Goal: Use online tool/utility: Utilize a website feature to perform a specific function

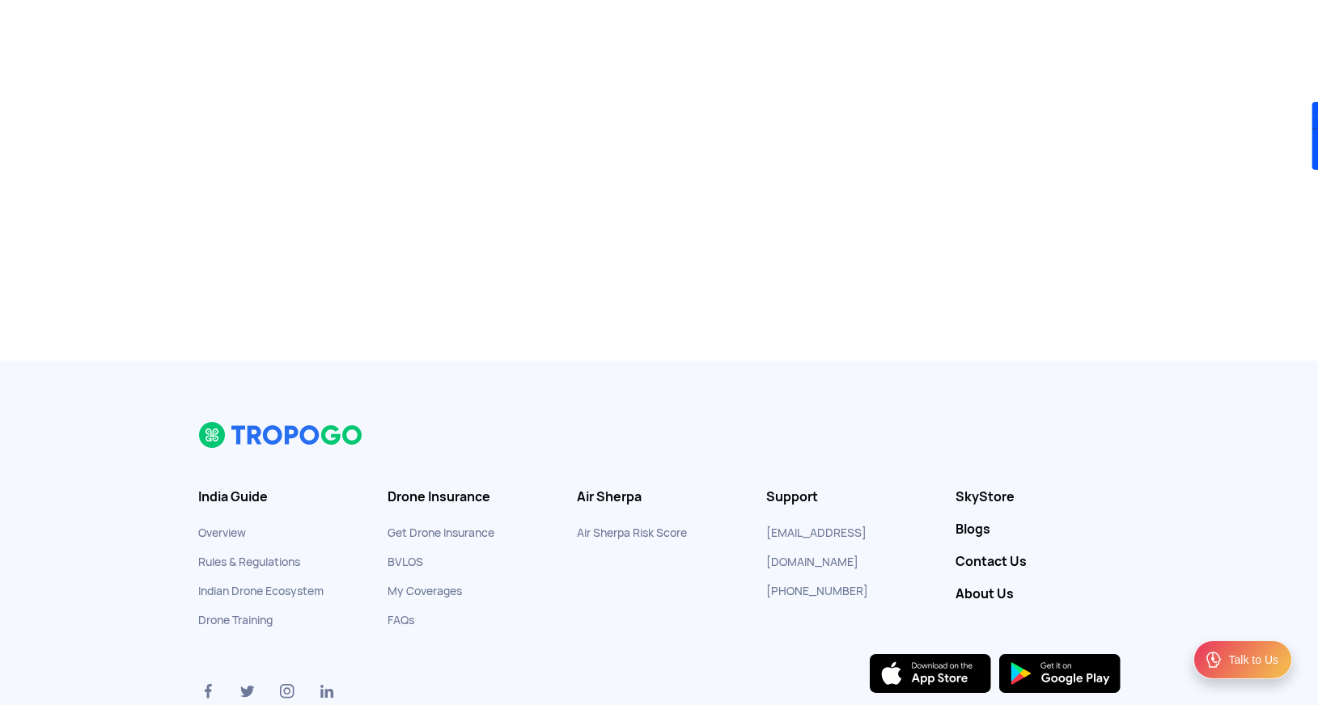
scroll to position [260, 0]
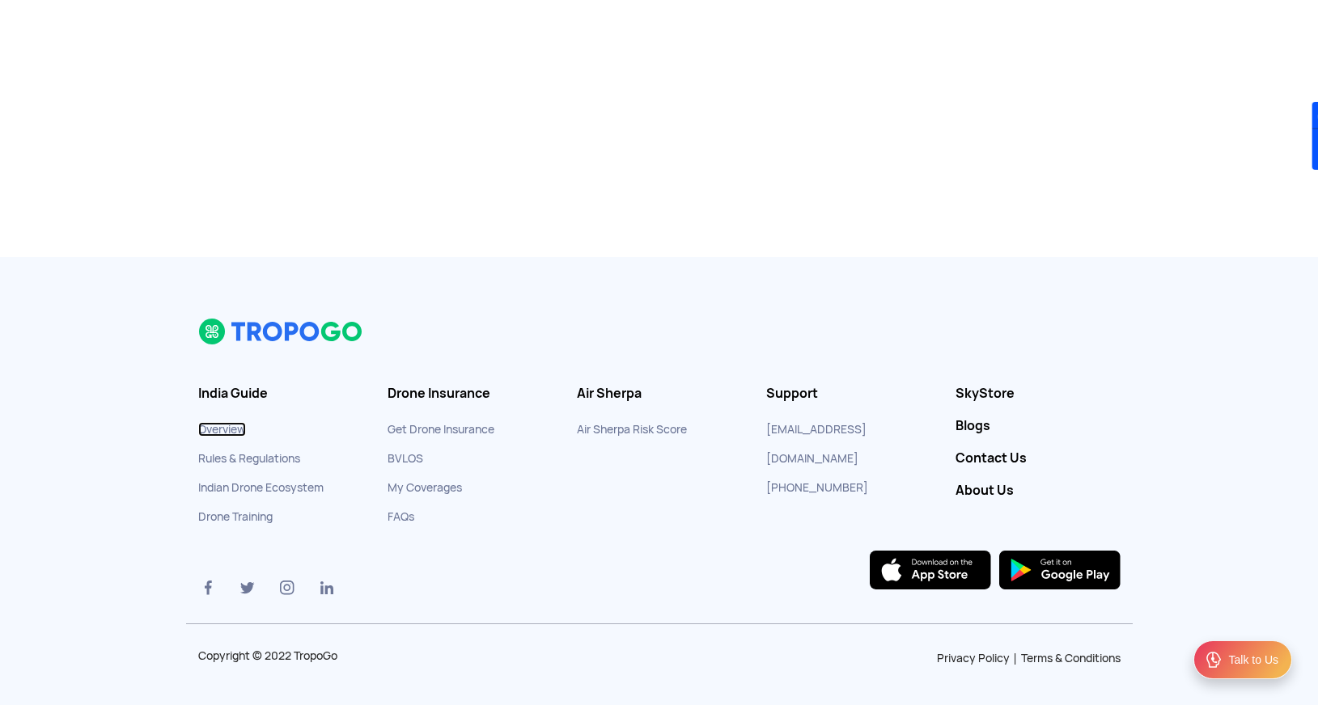
click at [222, 431] on link "Overview" at bounding box center [222, 429] width 48 height 15
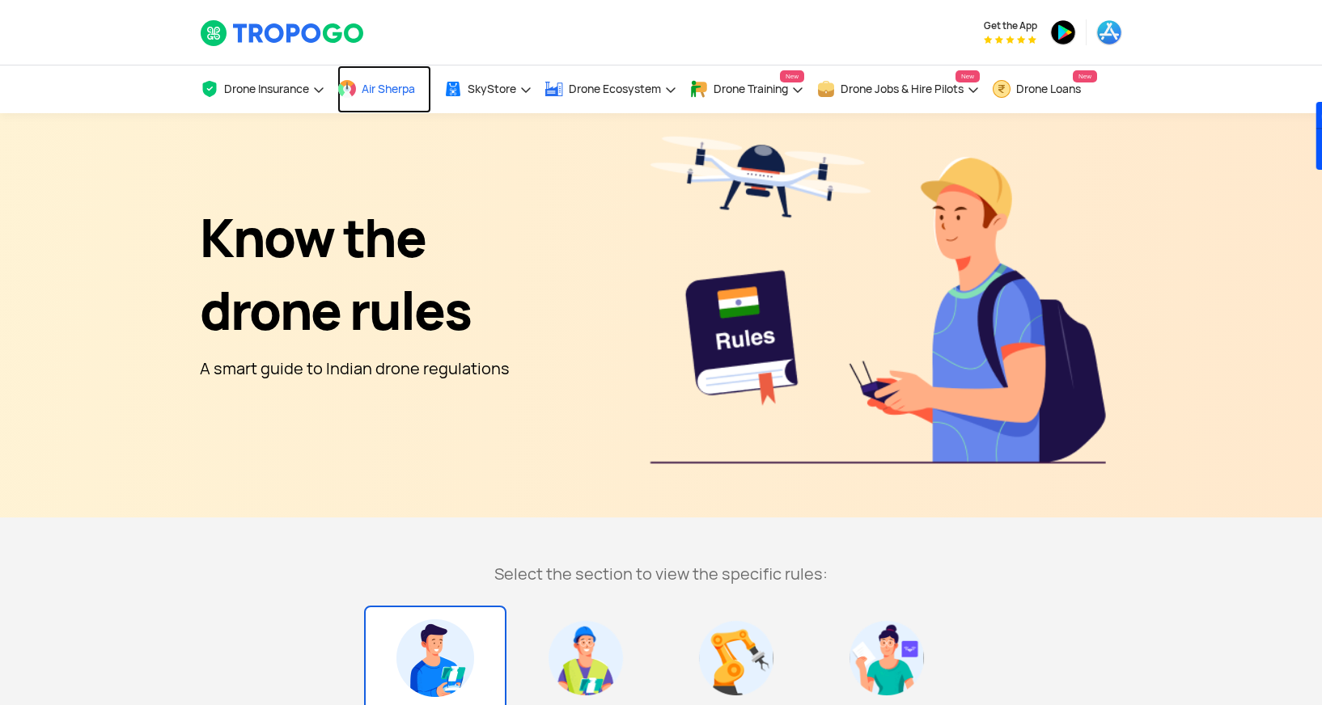
click at [396, 88] on span "Air Sherpa" at bounding box center [388, 88] width 53 height 13
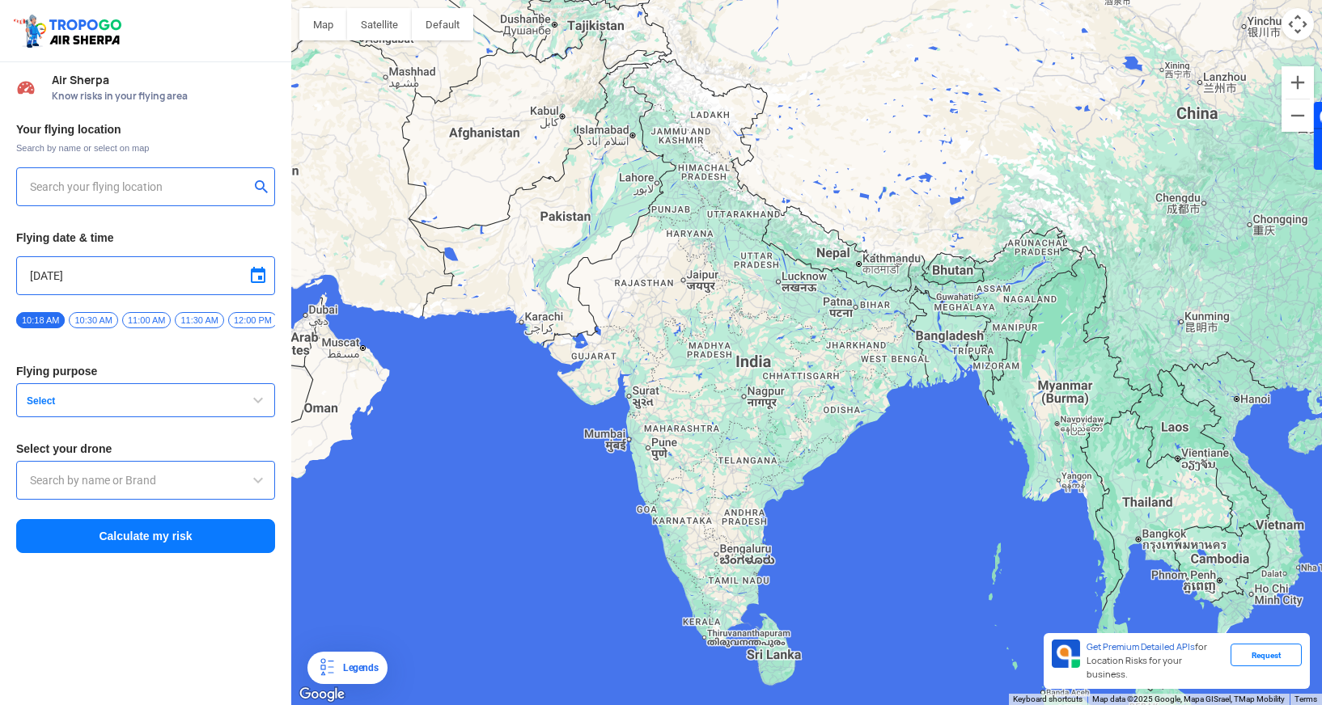
click at [159, 181] on input "text" at bounding box center [139, 186] width 219 height 19
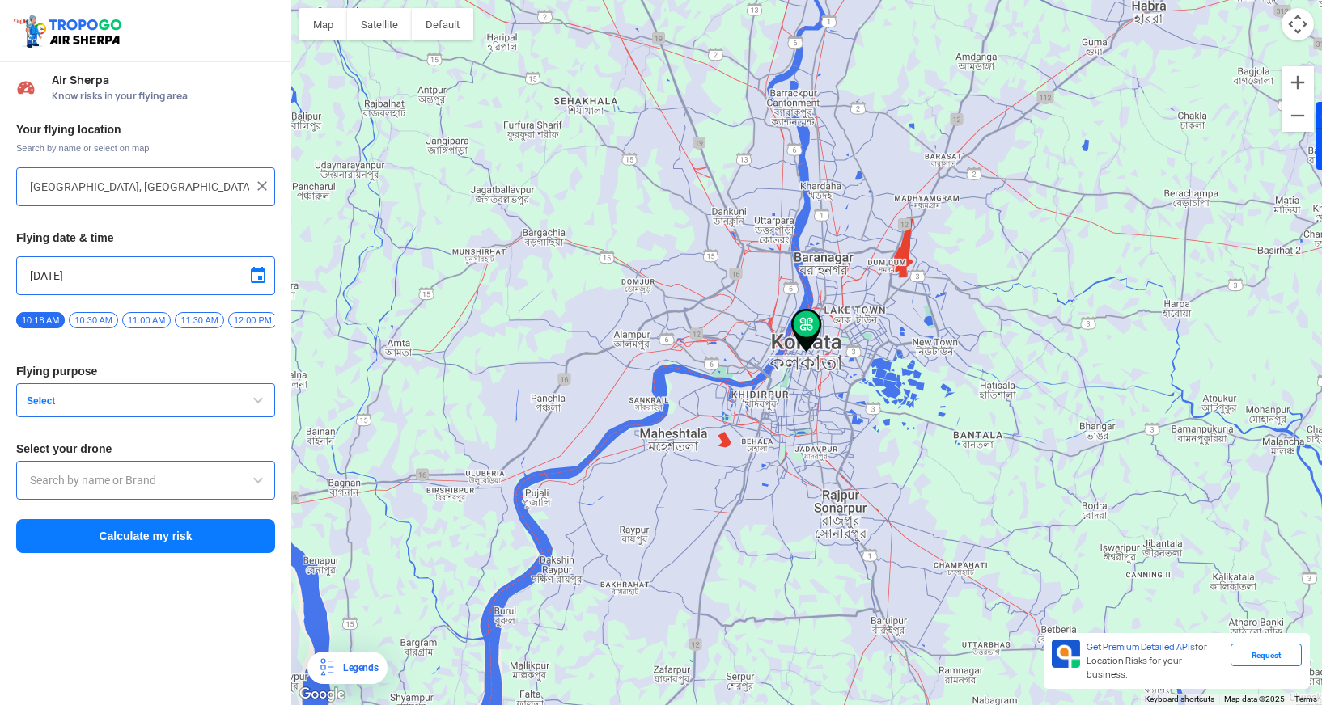
click at [144, 323] on span "11:00 AM" at bounding box center [146, 320] width 49 height 16
click at [139, 405] on span "Select" at bounding box center [121, 401] width 202 height 13
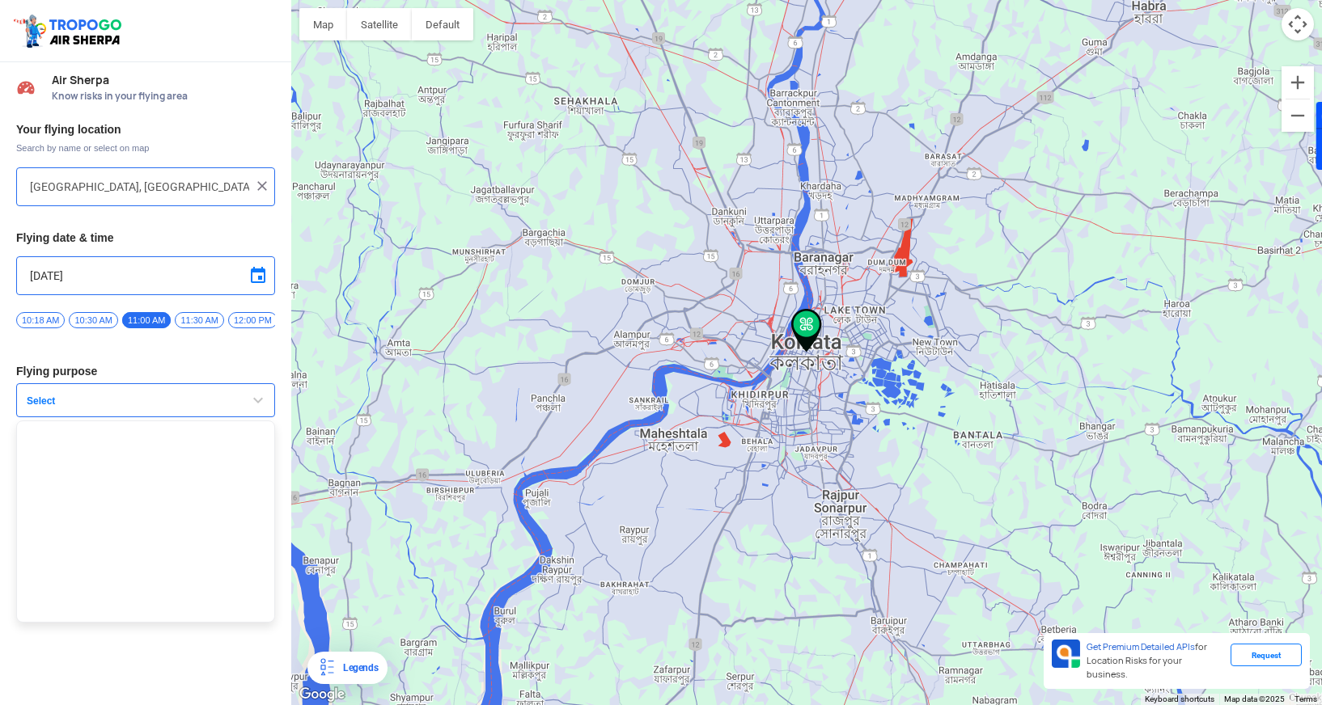
click at [115, 644] on div "Air Sherpa Know risks in your flying area Your flying location Search by name o…" at bounding box center [145, 383] width 291 height 643
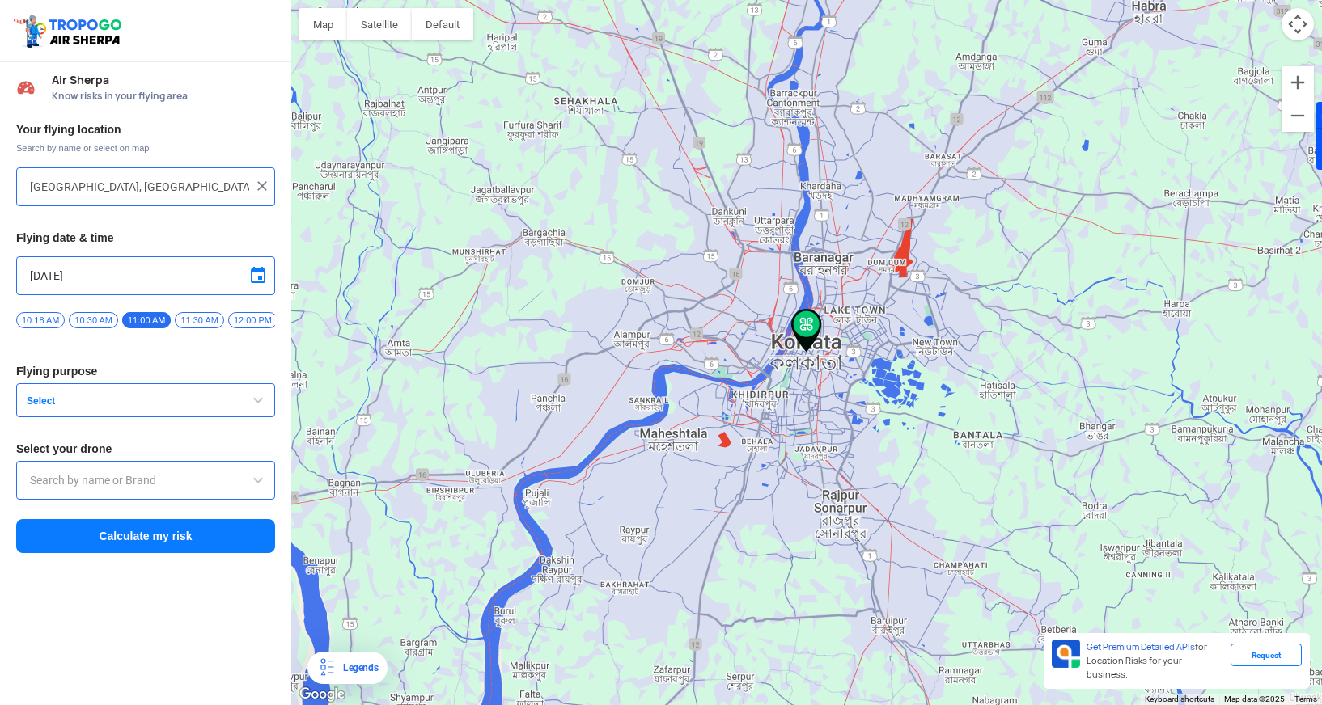
click at [159, 485] on input "text" at bounding box center [145, 480] width 231 height 19
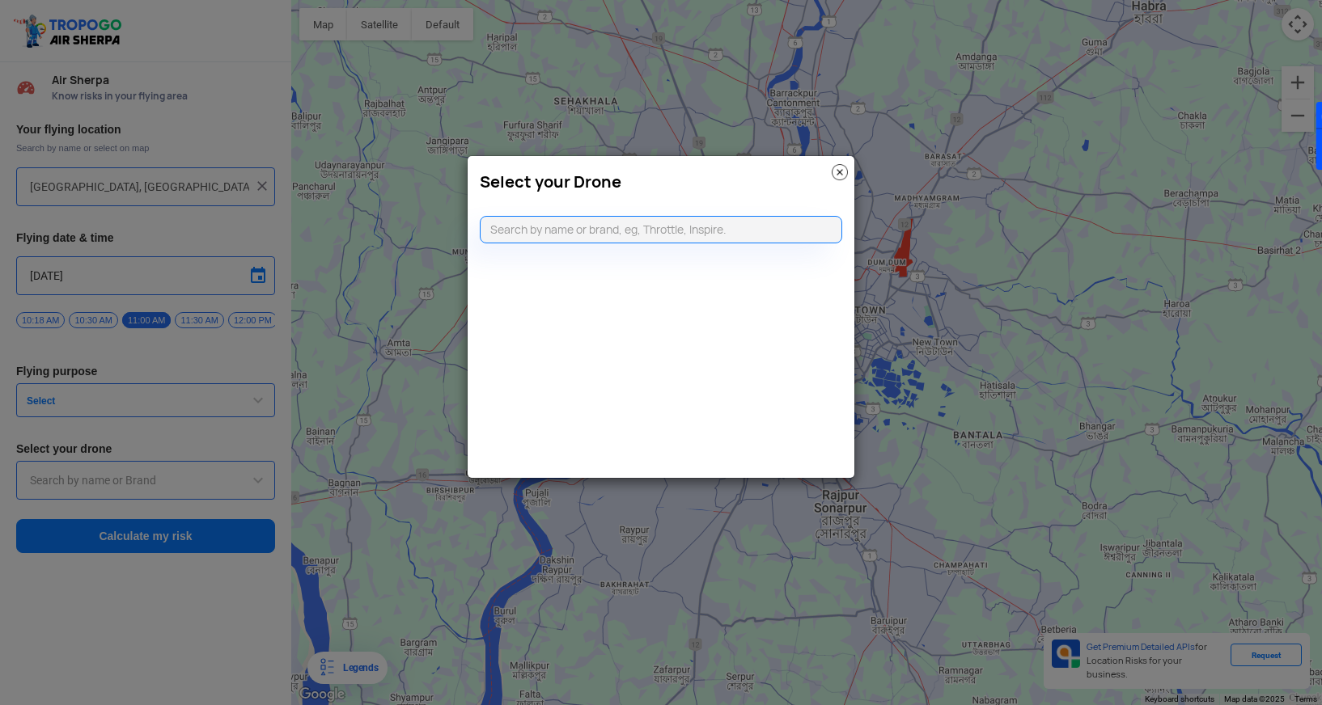
click at [842, 171] on img at bounding box center [839, 172] width 16 height 16
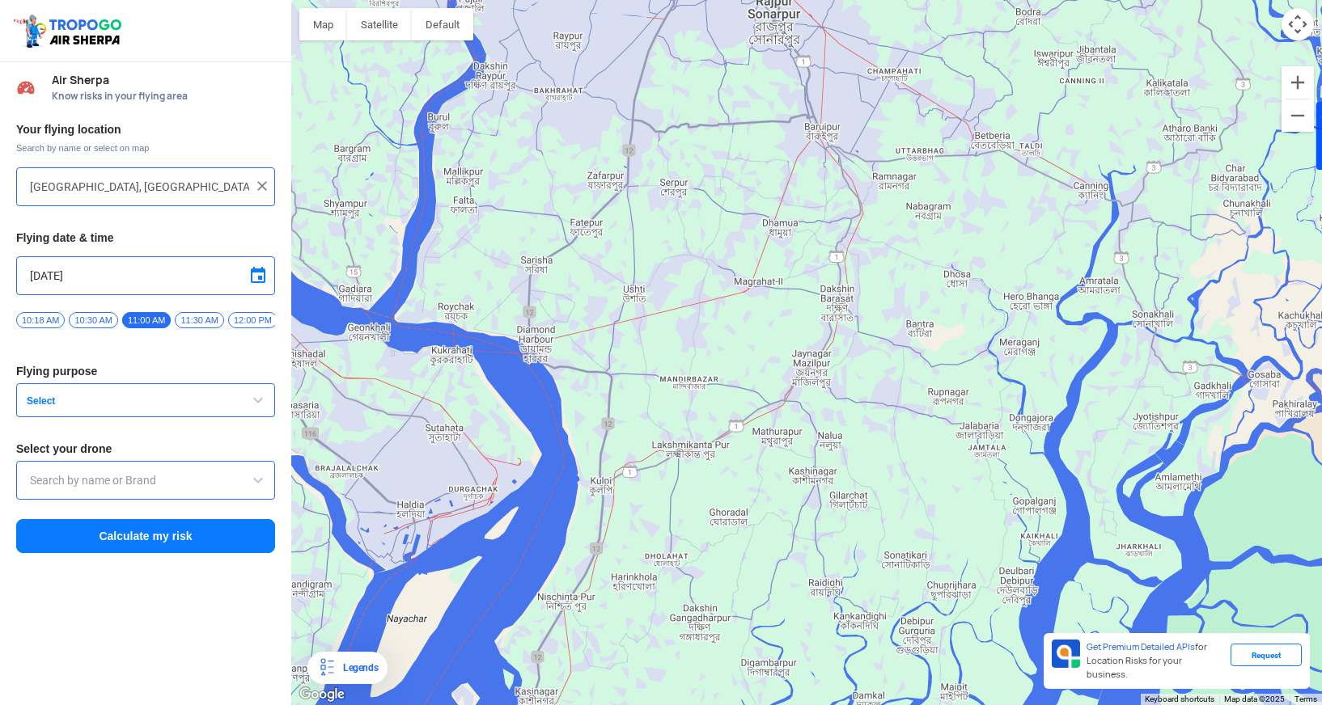
drag, startPoint x: 1191, startPoint y: 600, endPoint x: 1124, endPoint y: 104, distance: 500.2
click at [1124, 104] on div at bounding box center [806, 352] width 1030 height 705
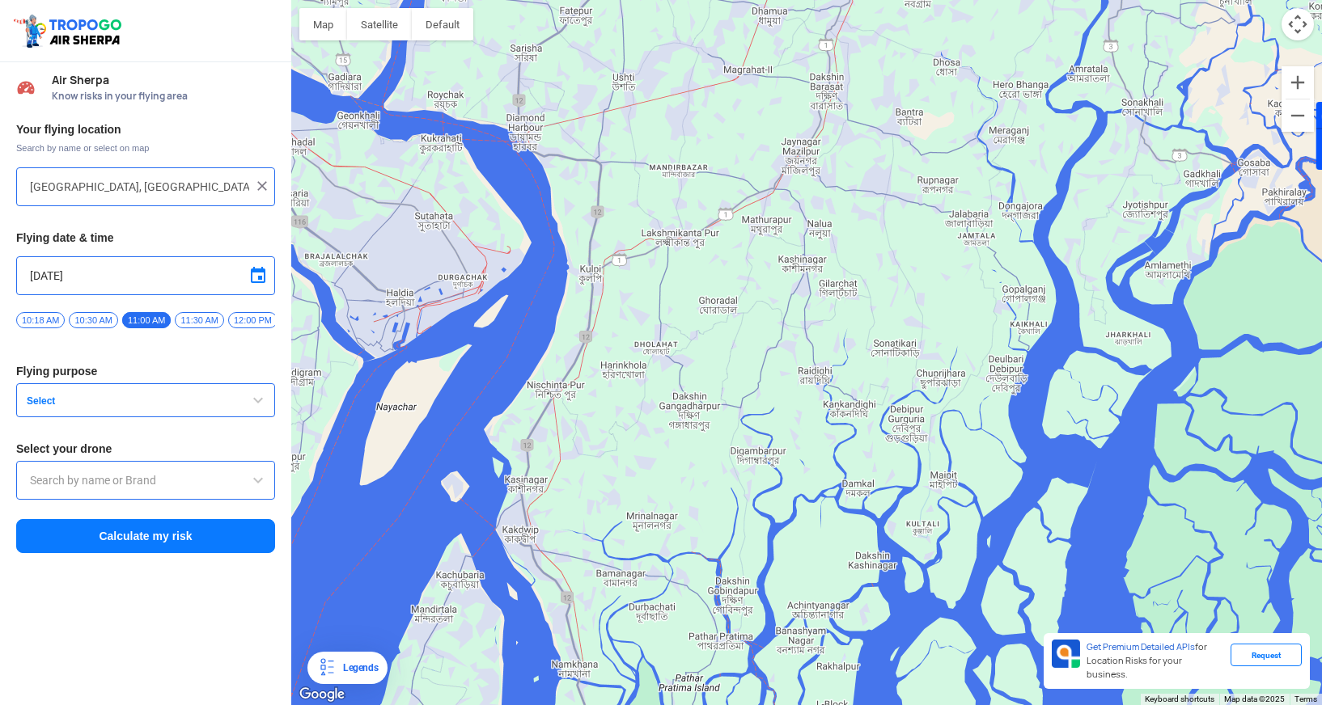
drag, startPoint x: 1120, startPoint y: 518, endPoint x: 1110, endPoint y: 304, distance: 213.8
click at [1110, 304] on div at bounding box center [806, 352] width 1030 height 705
click at [1278, 666] on div "Request" at bounding box center [1265, 655] width 71 height 23
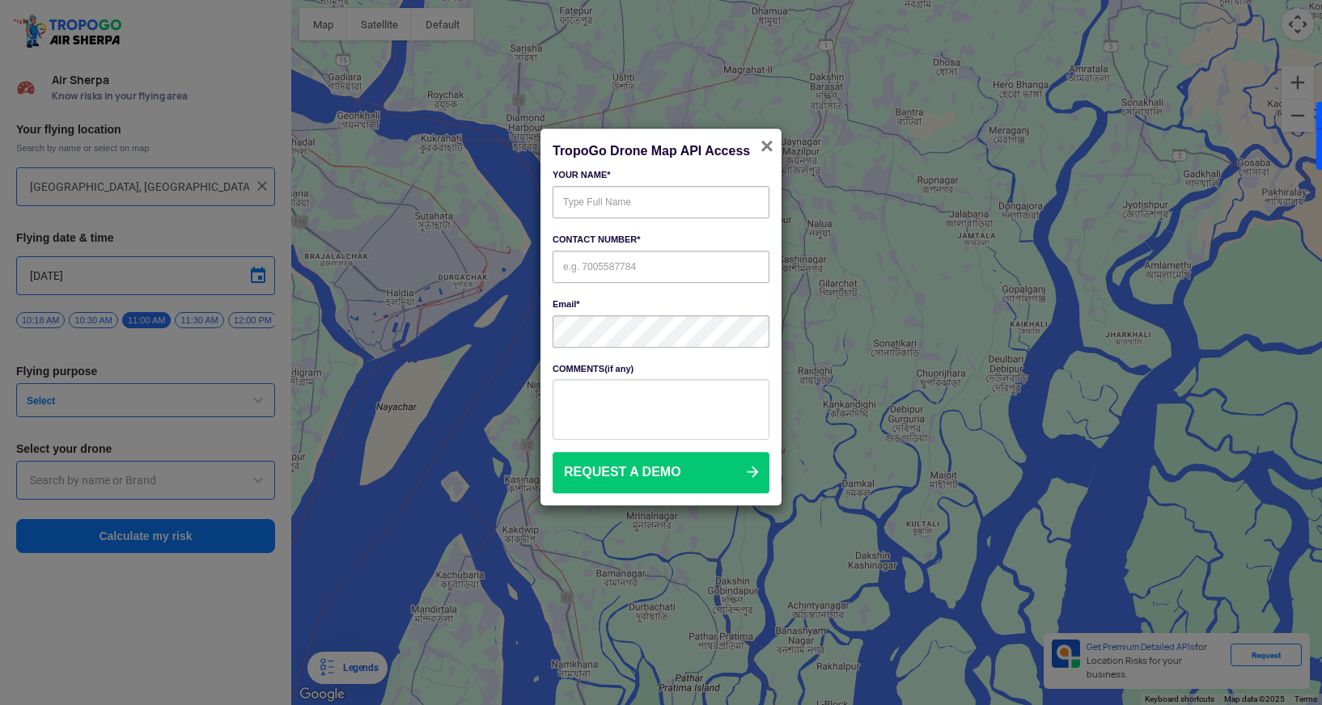
click at [768, 150] on span "×" at bounding box center [766, 146] width 13 height 25
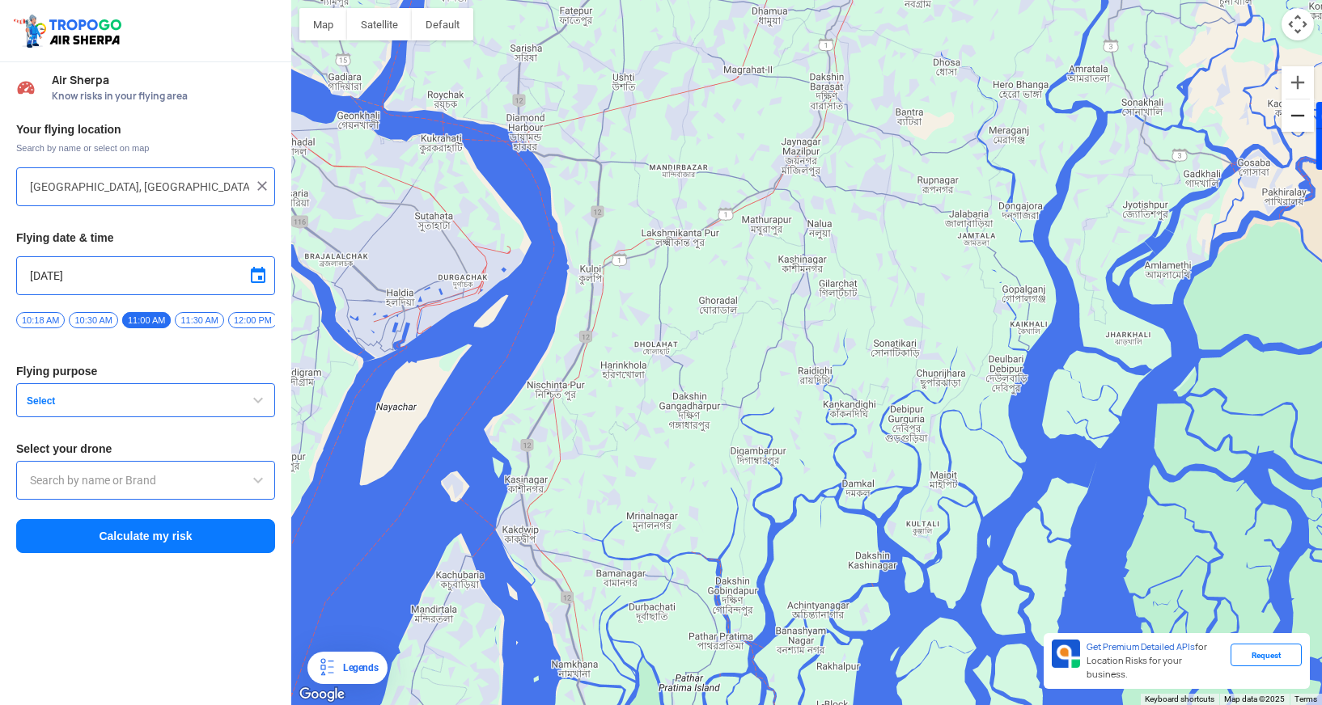
click at [1295, 116] on button "Zoom out" at bounding box center [1297, 115] width 32 height 32
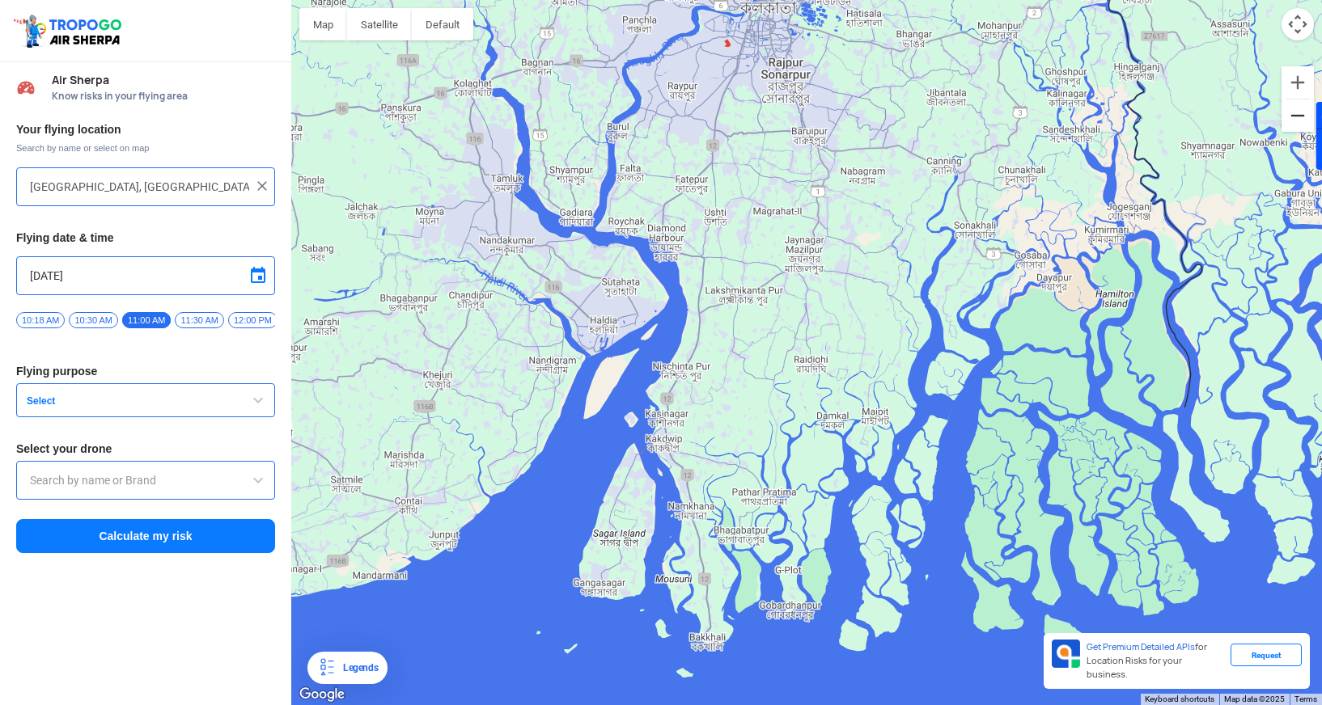
click at [1295, 116] on button "Zoom out" at bounding box center [1297, 115] width 32 height 32
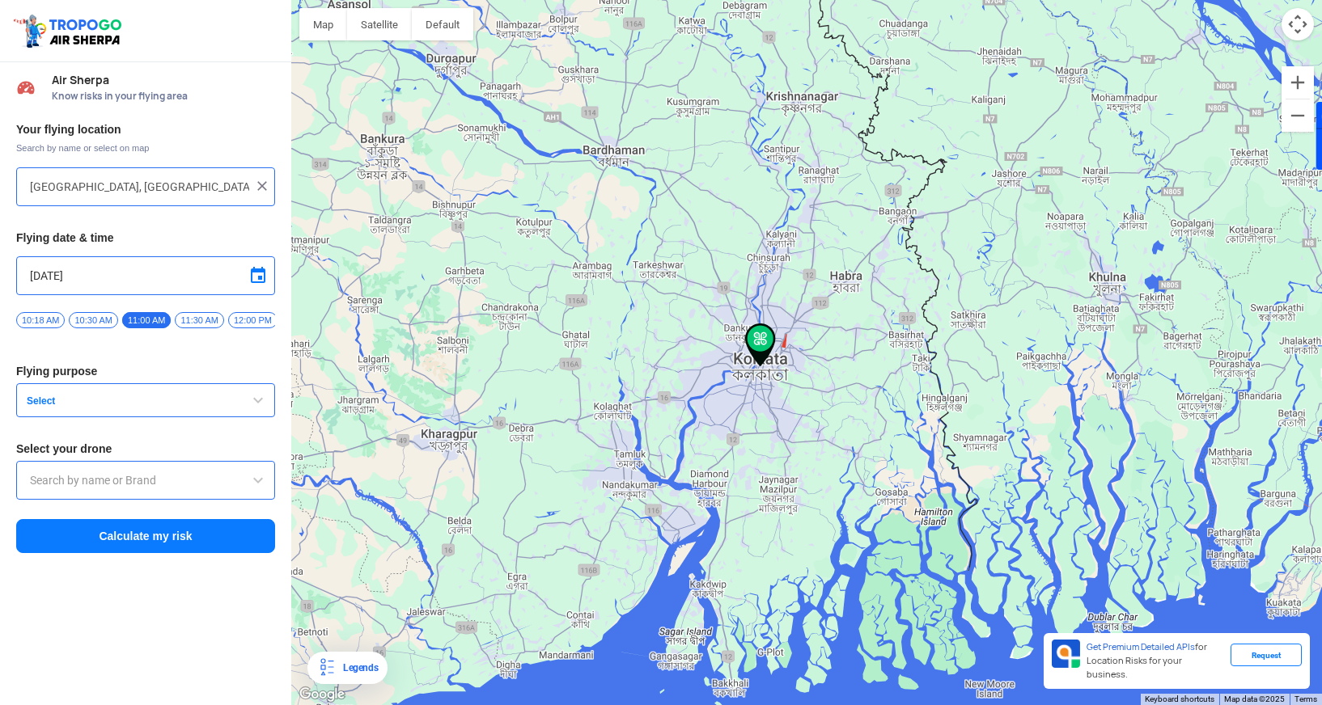
drag, startPoint x: 907, startPoint y: 299, endPoint x: 881, endPoint y: 492, distance: 194.3
click at [881, 492] on div at bounding box center [806, 352] width 1030 height 705
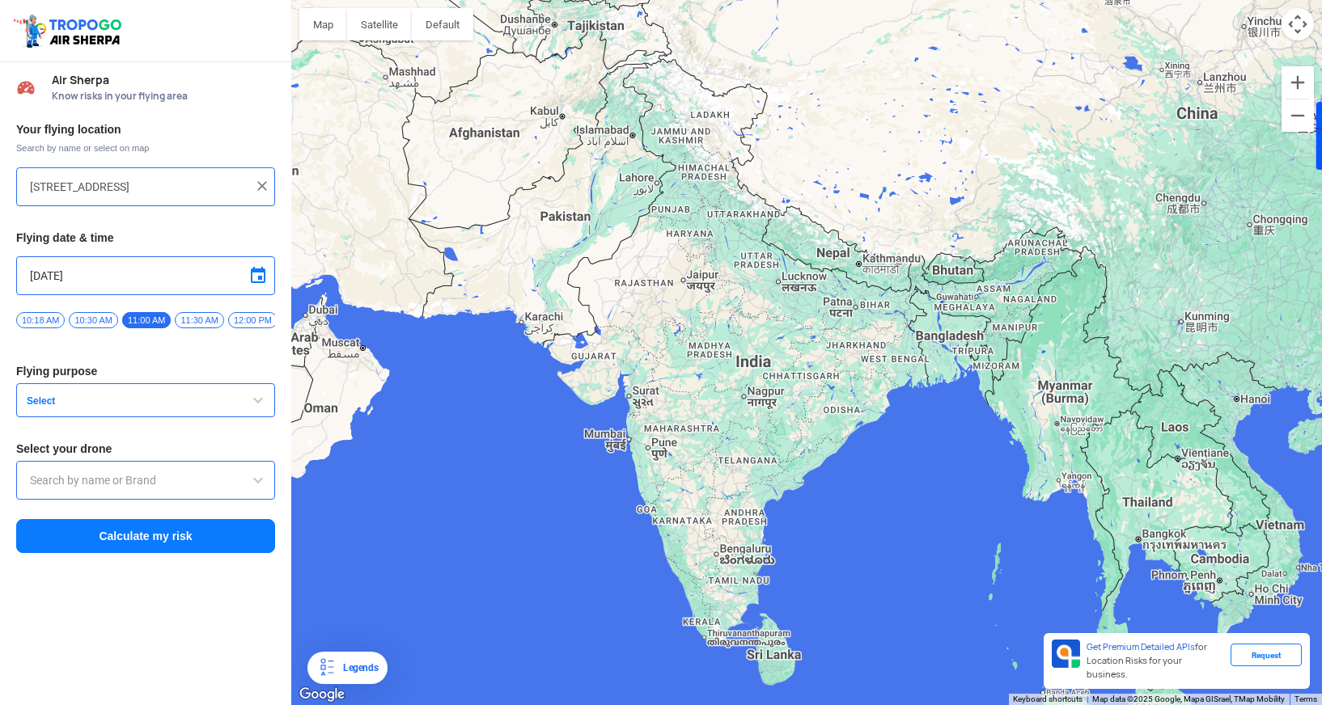
click at [214, 186] on input "132 New Forest Way, Middleton, Leeds LS10 4FN, UK" at bounding box center [139, 186] width 219 height 19
click at [156, 543] on button "Calculate my risk" at bounding box center [145, 536] width 259 height 34
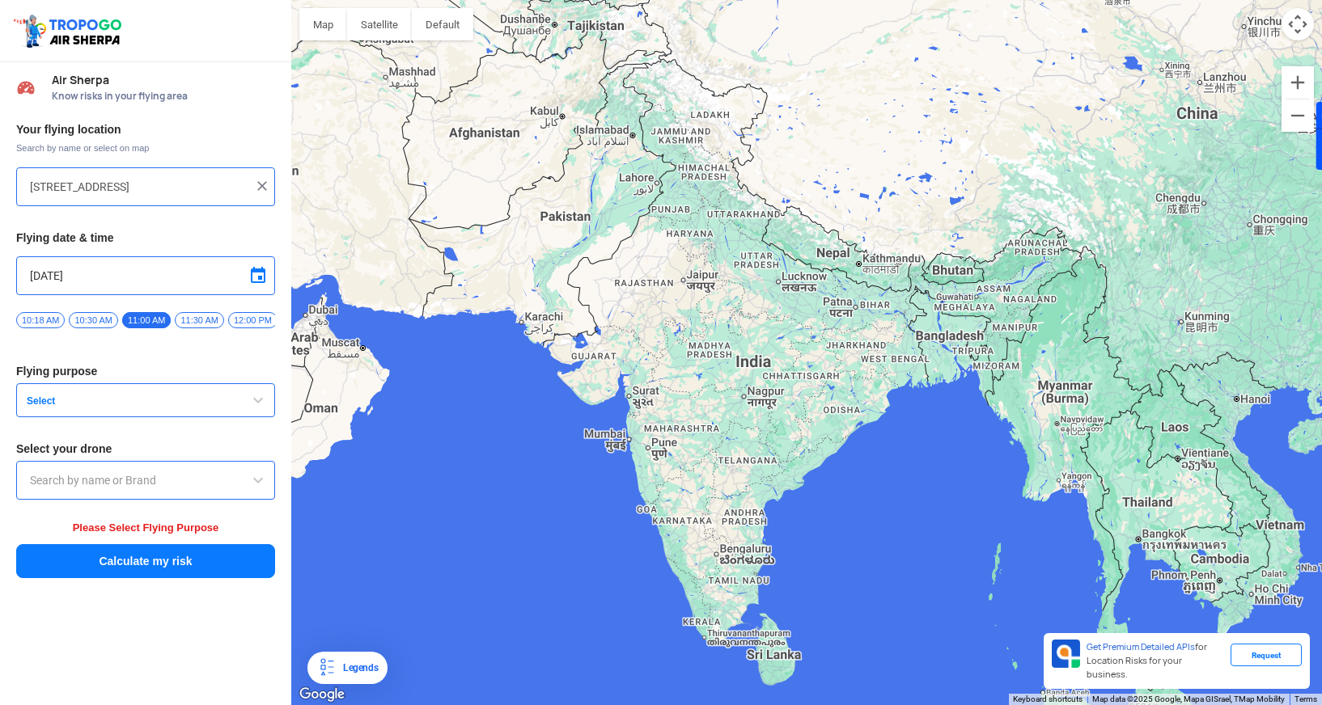
click at [172, 486] on input "text" at bounding box center [145, 480] width 231 height 19
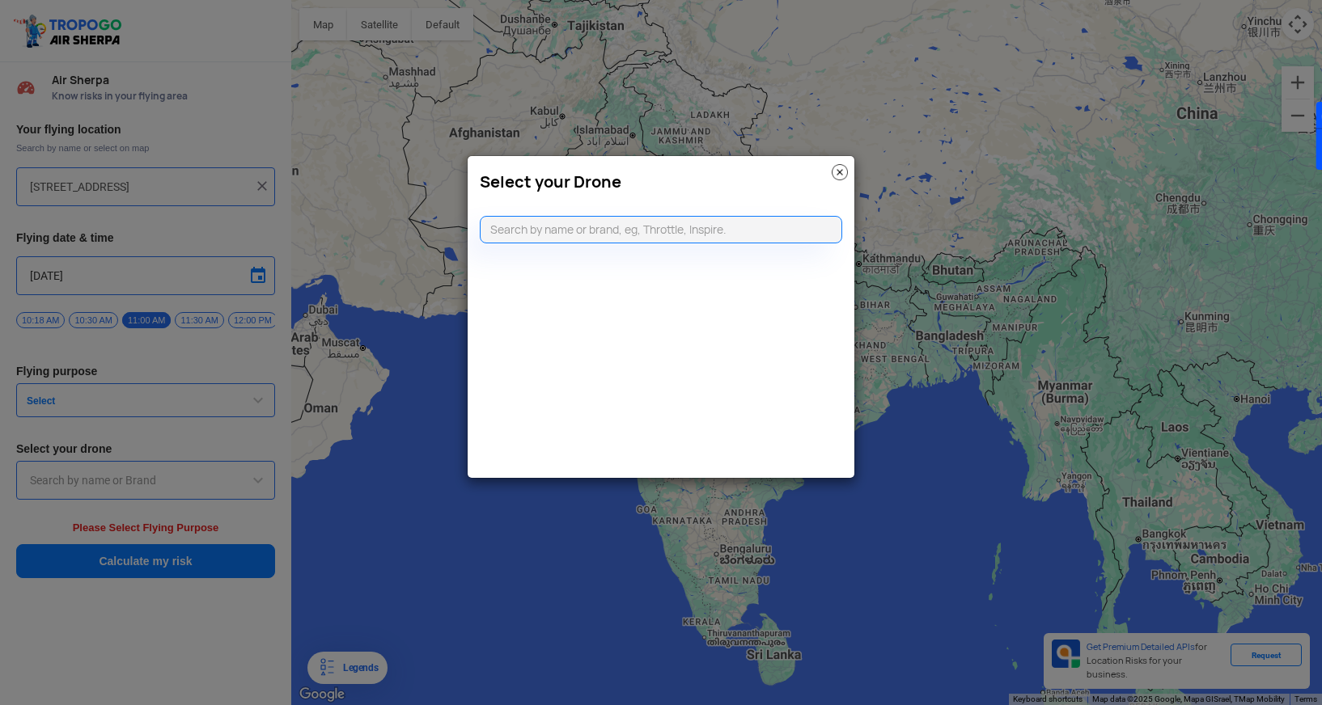
click at [844, 173] on img at bounding box center [839, 172] width 16 height 16
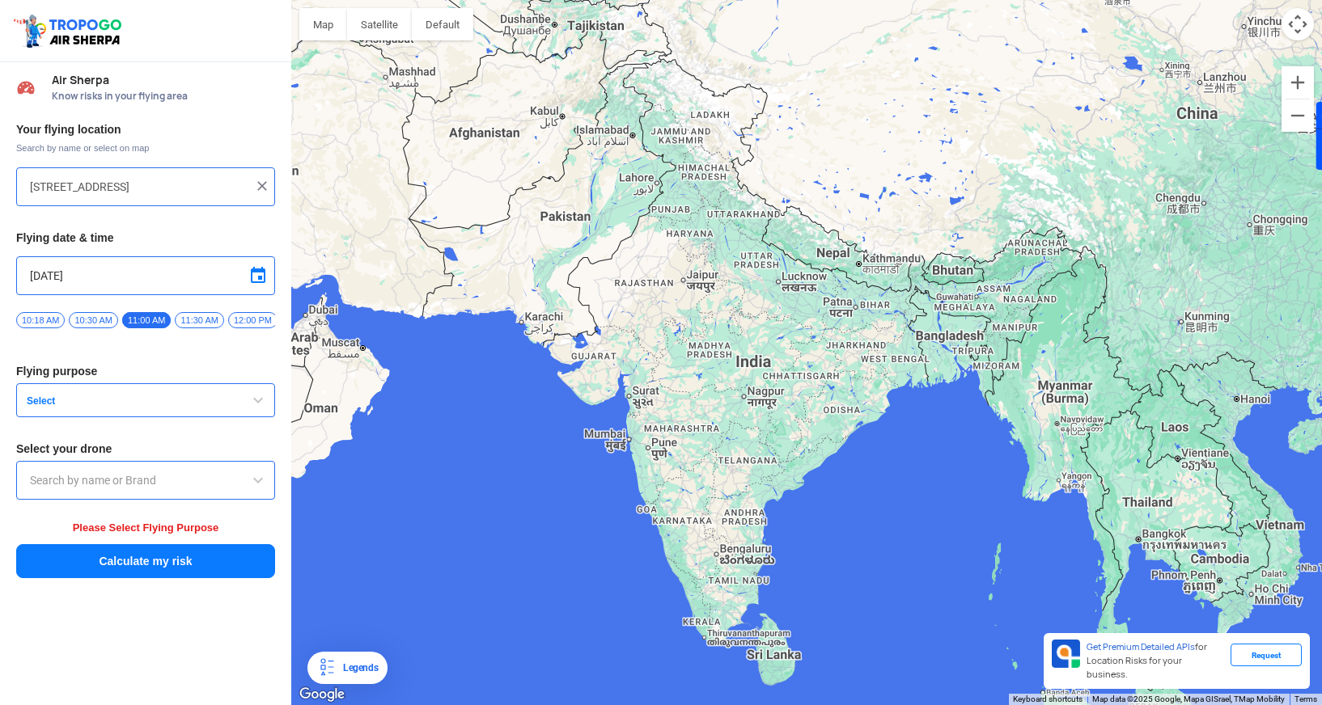
drag, startPoint x: 506, startPoint y: 186, endPoint x: 366, endPoint y: 129, distance: 152.0
click at [366, 129] on div at bounding box center [806, 352] width 1030 height 705
drag, startPoint x: 675, startPoint y: 377, endPoint x: 565, endPoint y: 320, distance: 123.7
click at [565, 320] on div at bounding box center [806, 352] width 1030 height 705
drag, startPoint x: 798, startPoint y: 419, endPoint x: 696, endPoint y: 402, distance: 104.1
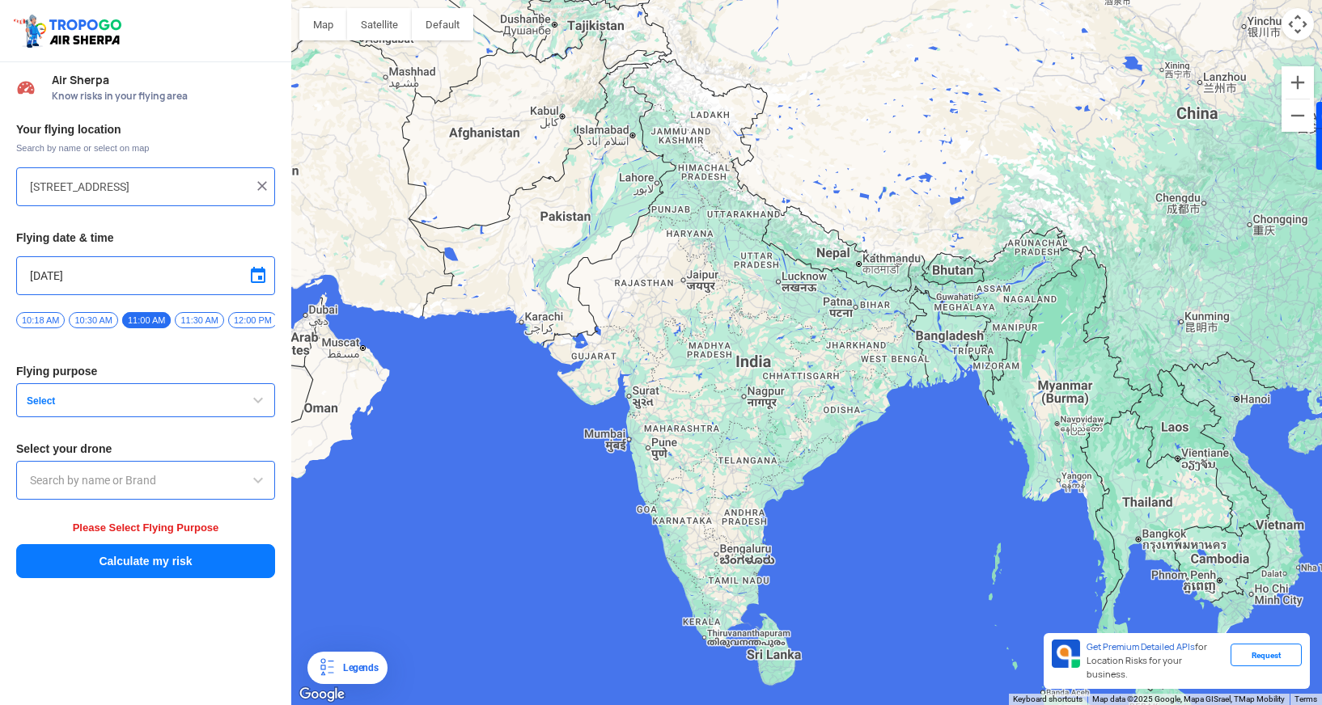
click at [696, 402] on div at bounding box center [806, 352] width 1030 height 705
click at [1299, 83] on button "Zoom in" at bounding box center [1297, 82] width 32 height 32
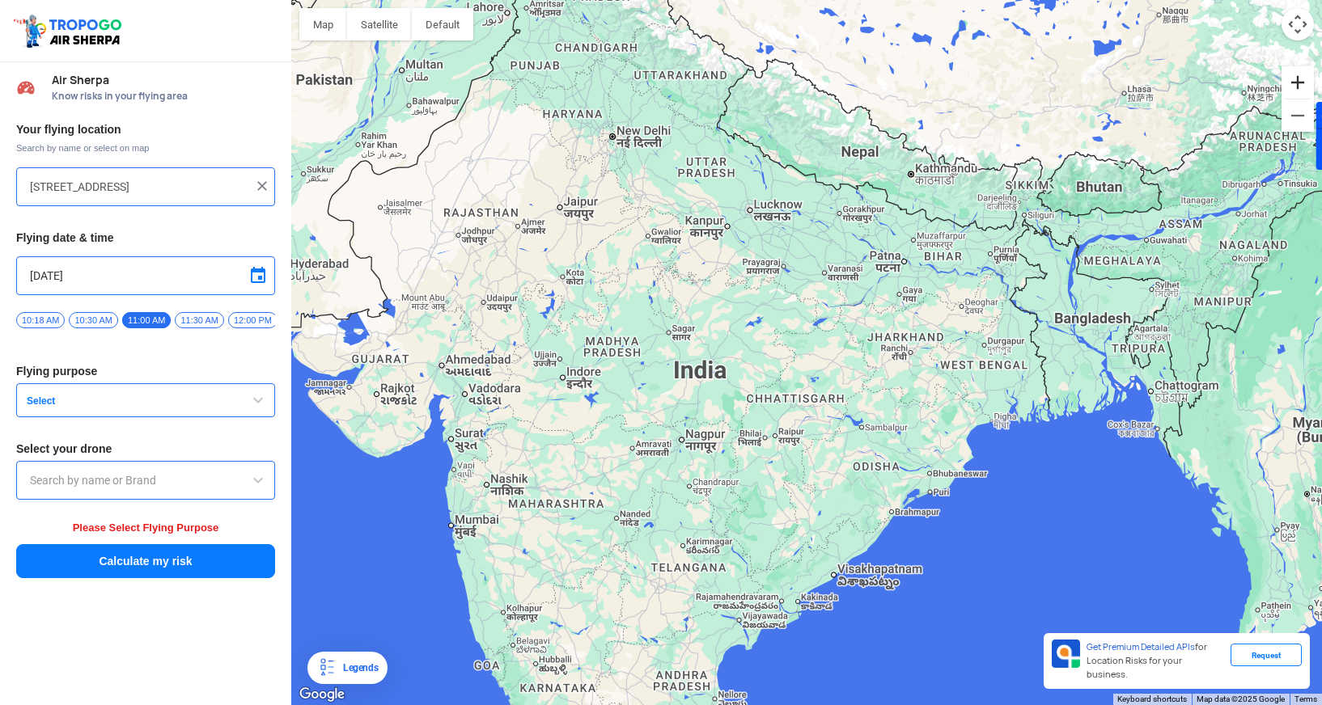
click at [1299, 83] on button "Zoom in" at bounding box center [1297, 82] width 32 height 32
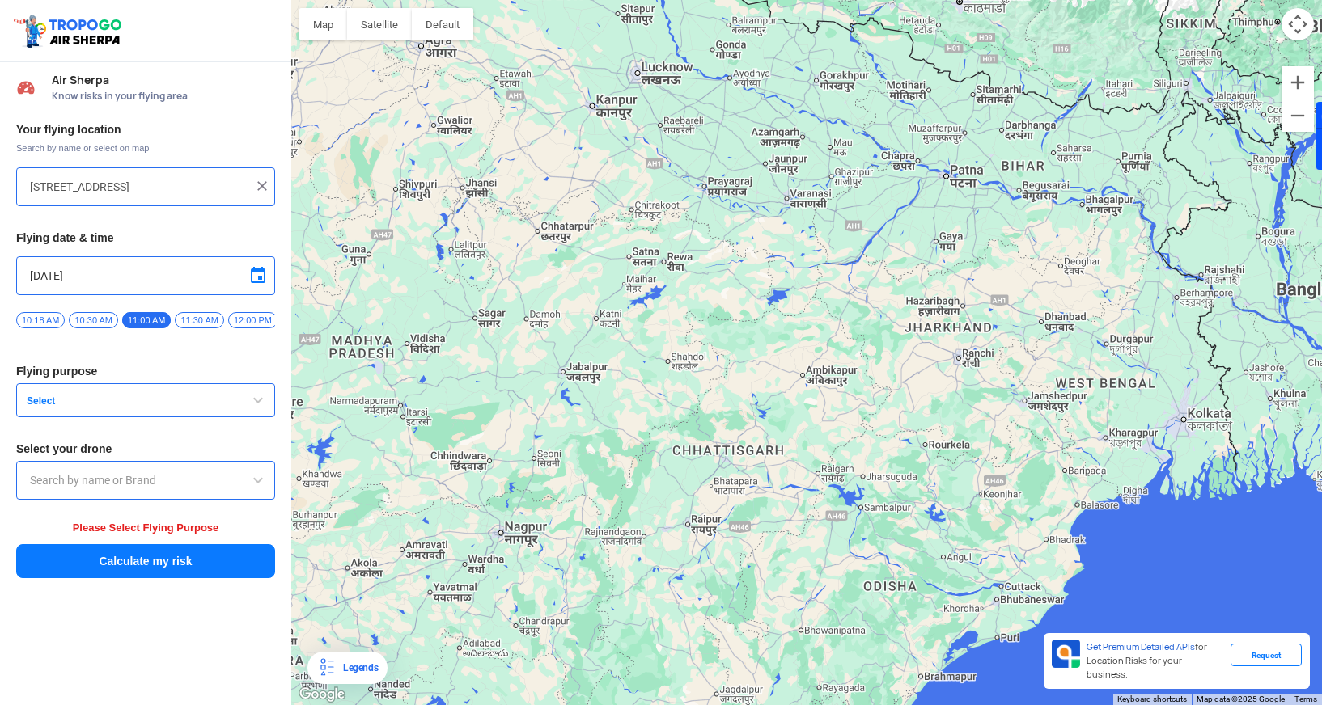
drag, startPoint x: 1121, startPoint y: 314, endPoint x: 1060, endPoint y: 319, distance: 60.9
click at [1060, 319] on div at bounding box center [806, 352] width 1030 height 705
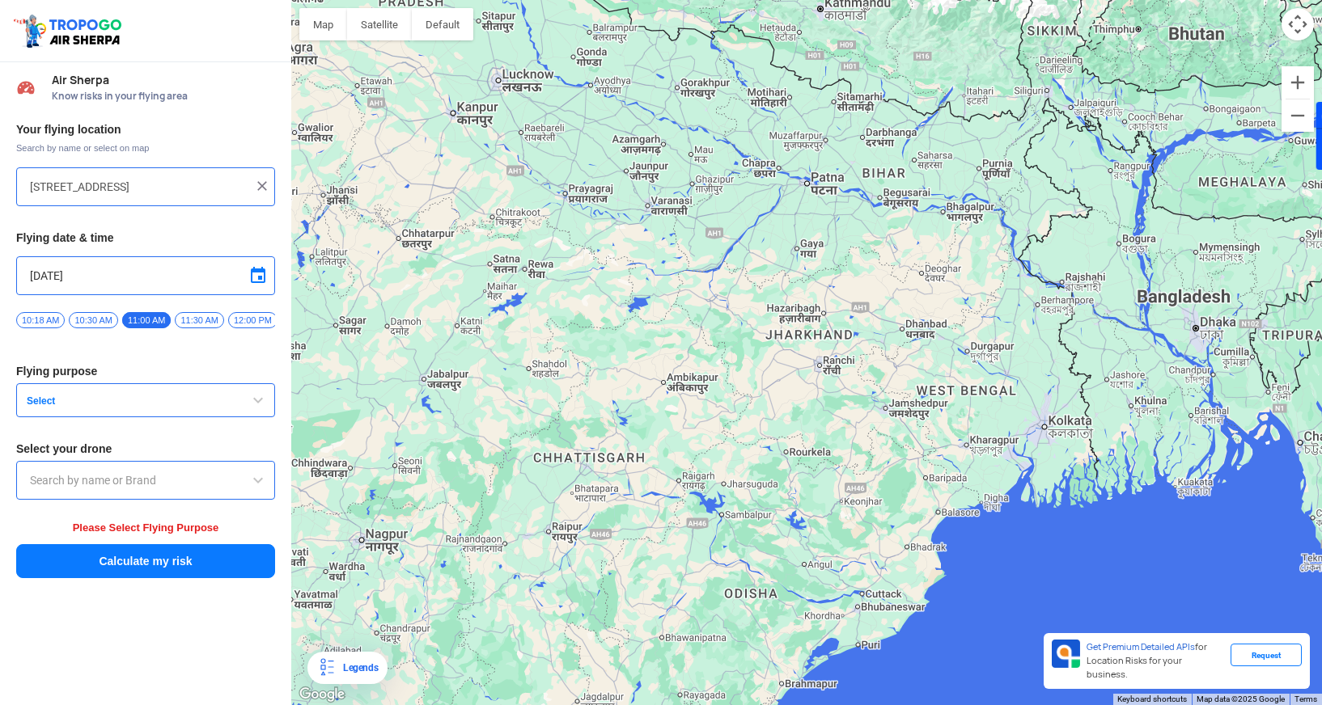
drag, startPoint x: 1107, startPoint y: 352, endPoint x: 973, endPoint y: 359, distance: 134.5
click at [973, 359] on div at bounding box center [806, 352] width 1030 height 705
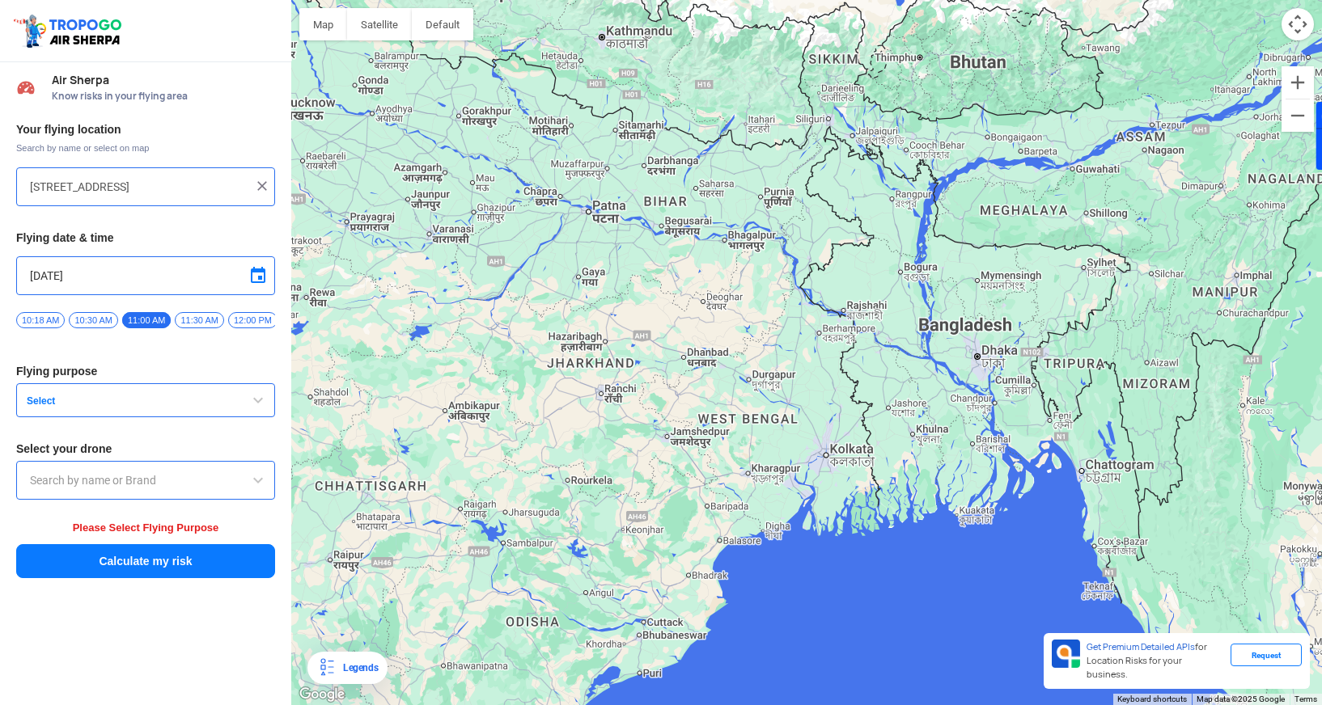
drag, startPoint x: 1036, startPoint y: 350, endPoint x: 818, endPoint y: 378, distance: 220.1
click at [818, 378] on div at bounding box center [806, 352] width 1030 height 705
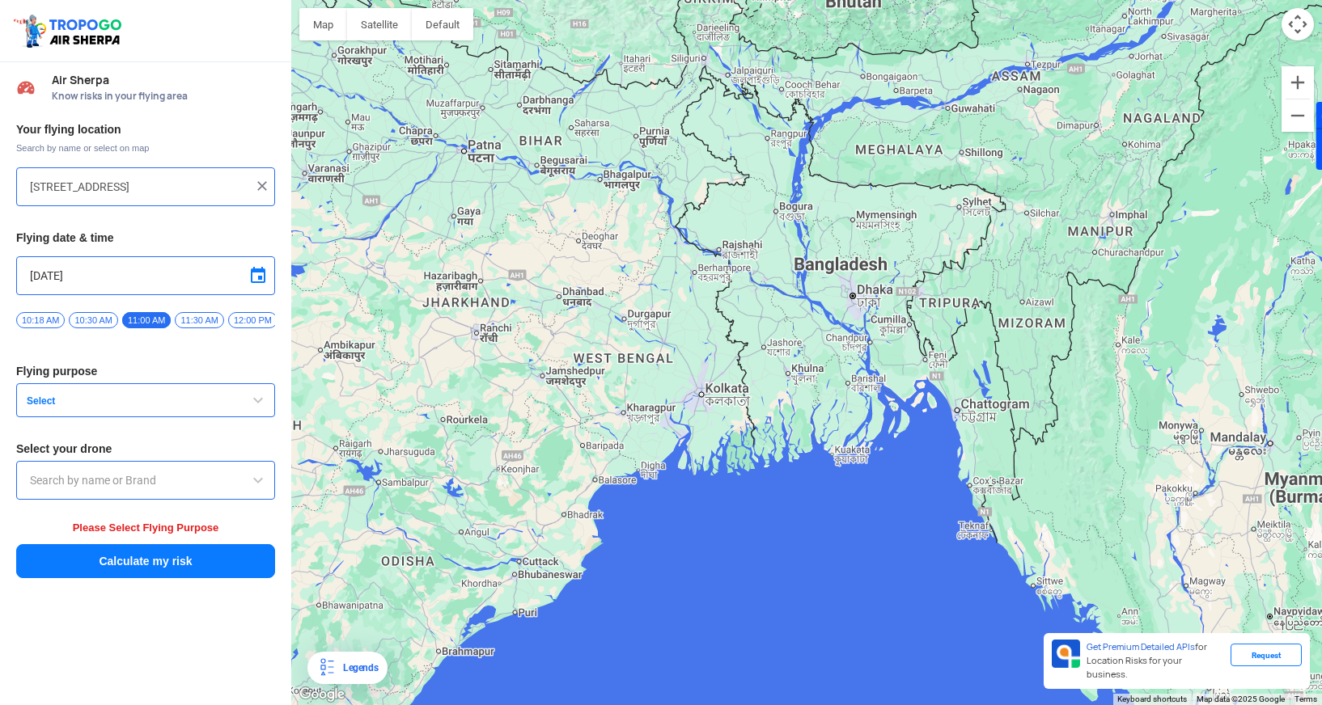
drag, startPoint x: 937, startPoint y: 489, endPoint x: 812, endPoint y: 430, distance: 137.8
click at [812, 430] on div at bounding box center [806, 352] width 1030 height 705
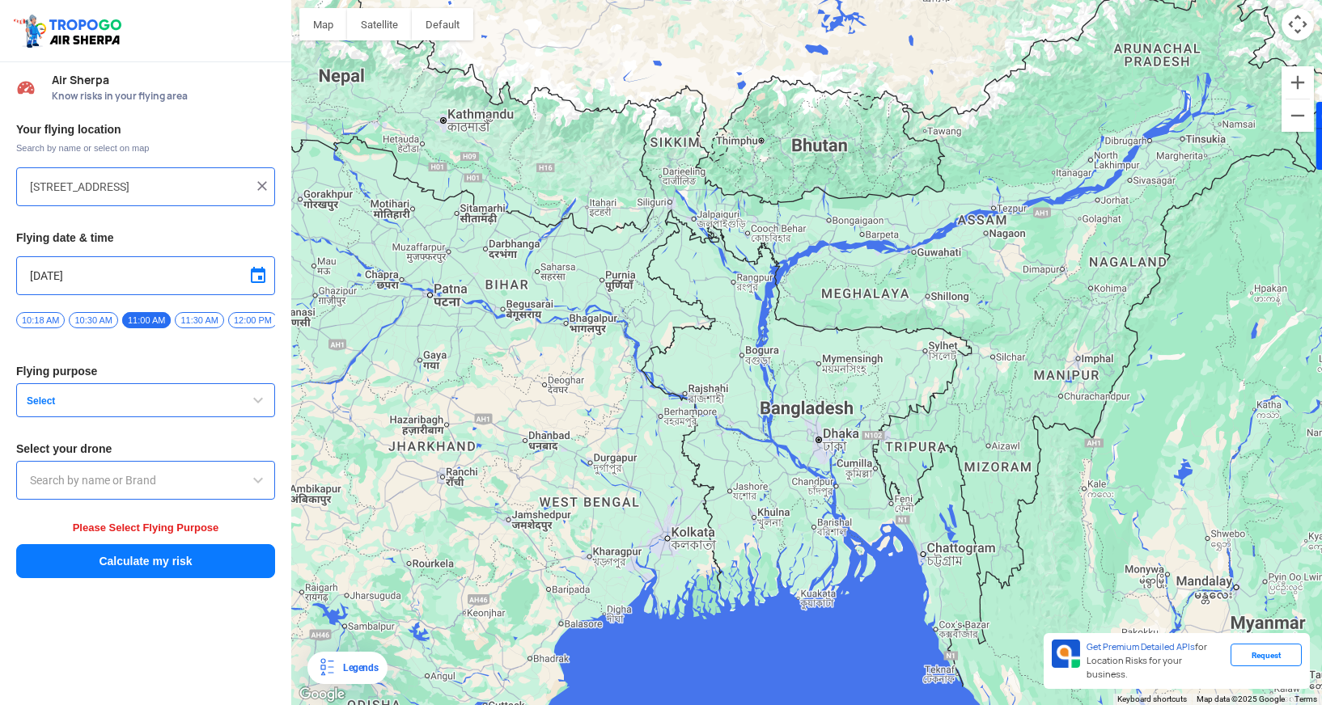
drag, startPoint x: 907, startPoint y: 322, endPoint x: 812, endPoint y: 468, distance: 174.3
click at [812, 468] on div at bounding box center [806, 352] width 1030 height 705
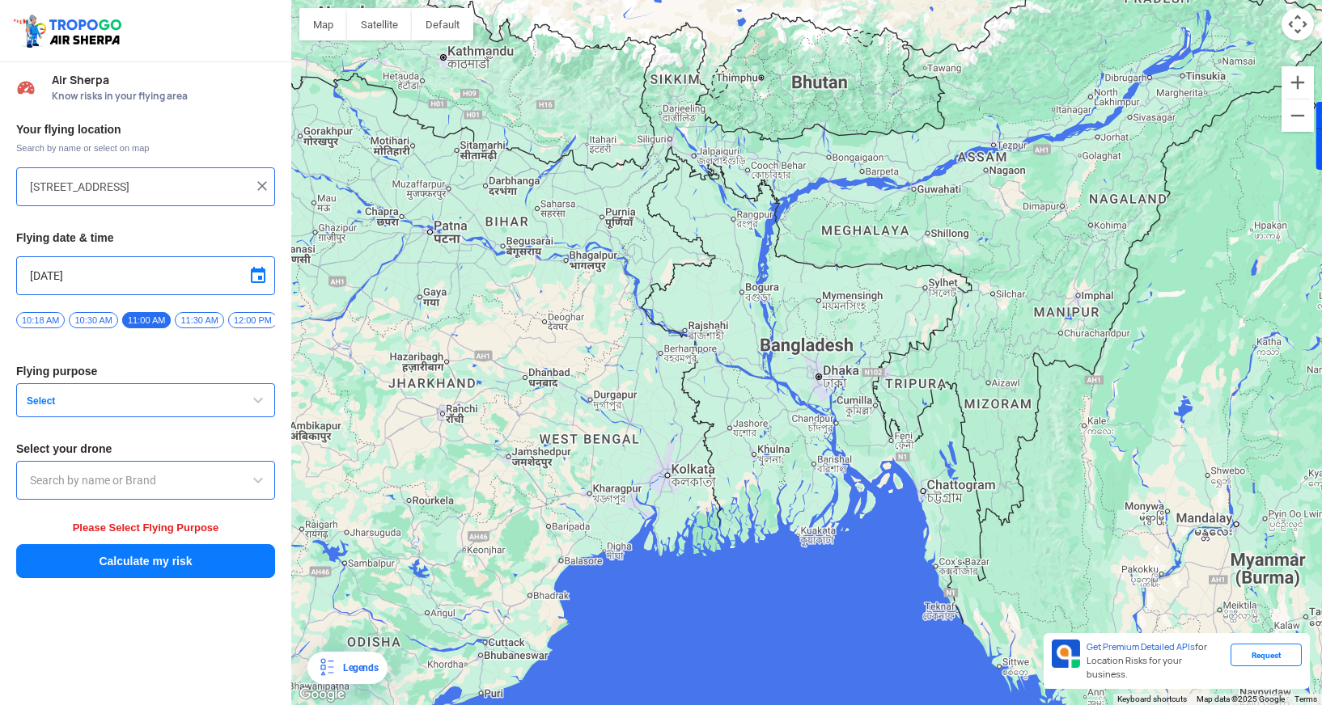
drag, startPoint x: 977, startPoint y: 356, endPoint x: 872, endPoint y: 292, distance: 123.0
click at [872, 292] on div at bounding box center [806, 352] width 1030 height 705
click at [1296, 116] on div at bounding box center [1309, 136] width 26 height 68
click at [1296, 115] on div at bounding box center [1309, 136] width 26 height 68
click at [1296, 116] on div at bounding box center [1309, 136] width 26 height 68
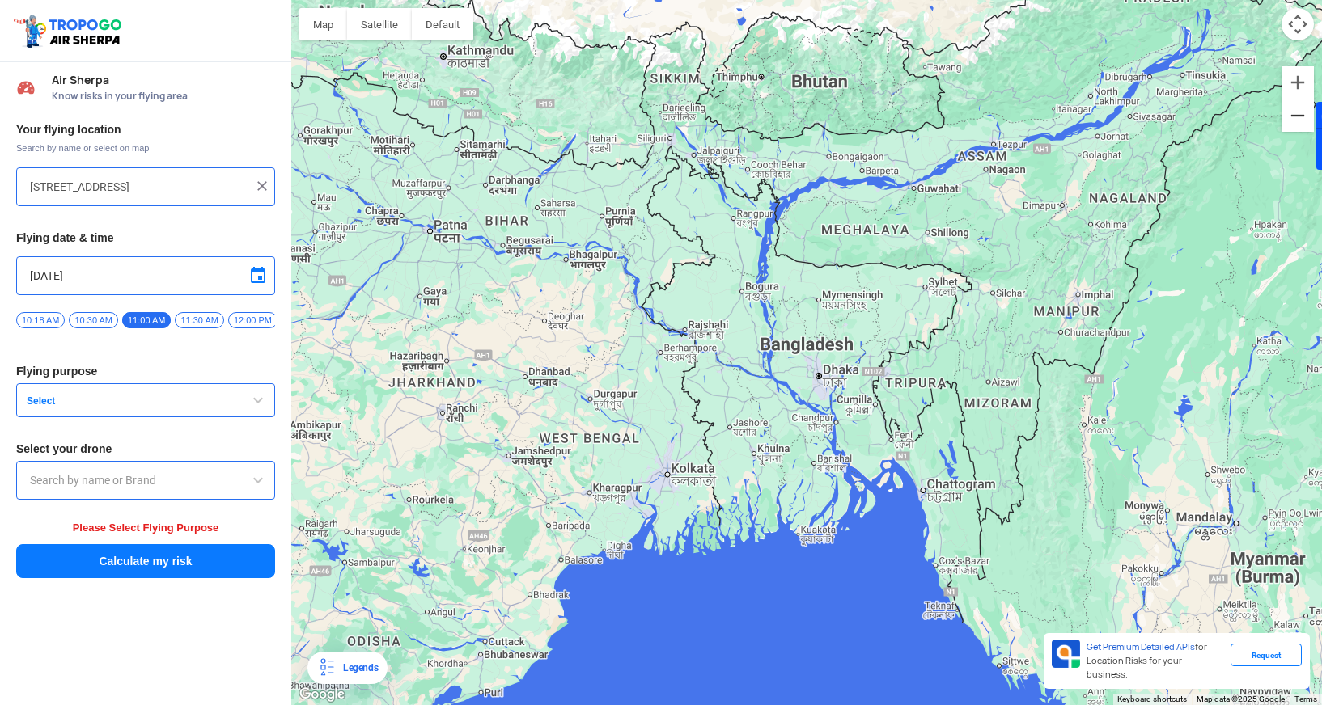
click at [1296, 123] on button "Zoom out" at bounding box center [1297, 115] width 32 height 32
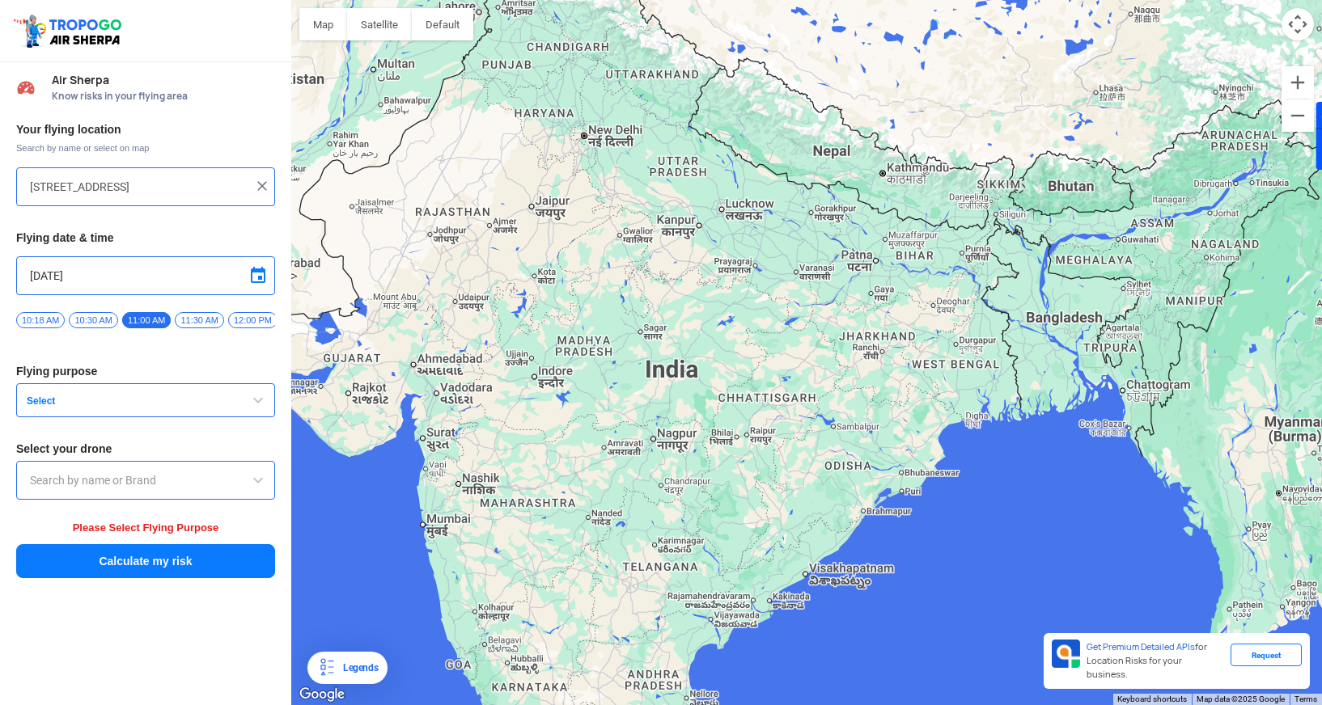
drag, startPoint x: 1126, startPoint y: 335, endPoint x: 1047, endPoint y: 302, distance: 85.2
click at [1047, 302] on div at bounding box center [806, 352] width 1030 height 705
drag, startPoint x: 1150, startPoint y: 323, endPoint x: 937, endPoint y: 324, distance: 213.5
click at [937, 324] on div at bounding box center [806, 352] width 1030 height 705
drag, startPoint x: 935, startPoint y: 328, endPoint x: 785, endPoint y: 328, distance: 150.4
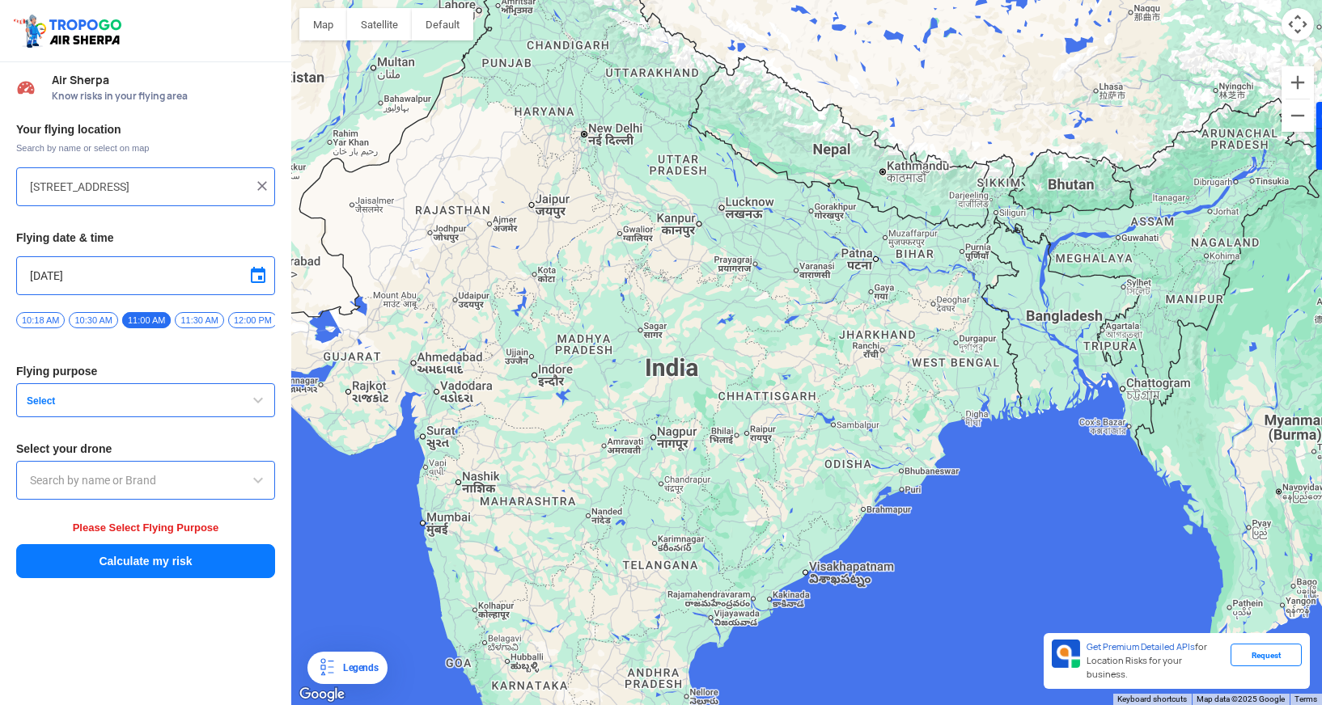
click at [785, 328] on div at bounding box center [806, 352] width 1030 height 705
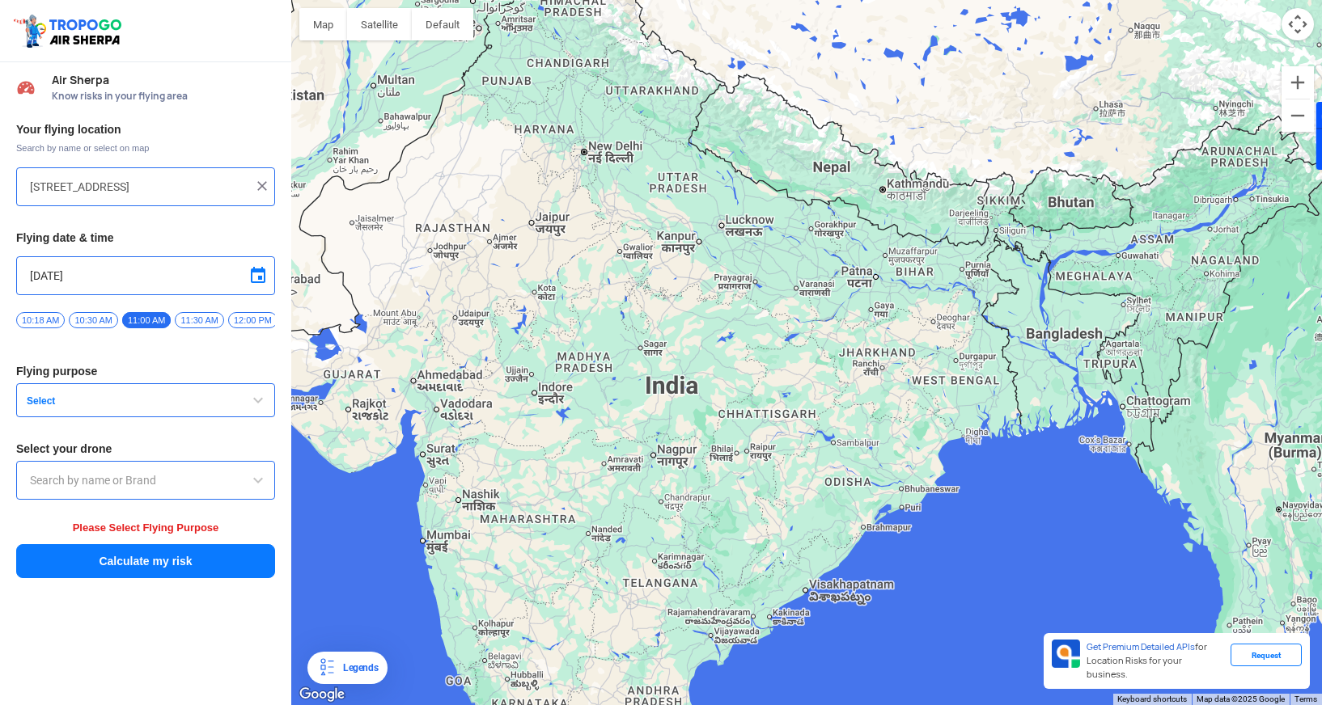
drag, startPoint x: 857, startPoint y: 343, endPoint x: 686, endPoint y: 363, distance: 172.7
click at [686, 363] on div at bounding box center [806, 352] width 1030 height 705
drag, startPoint x: 996, startPoint y: 500, endPoint x: 836, endPoint y: 500, distance: 160.1
click at [836, 500] on div at bounding box center [806, 352] width 1030 height 705
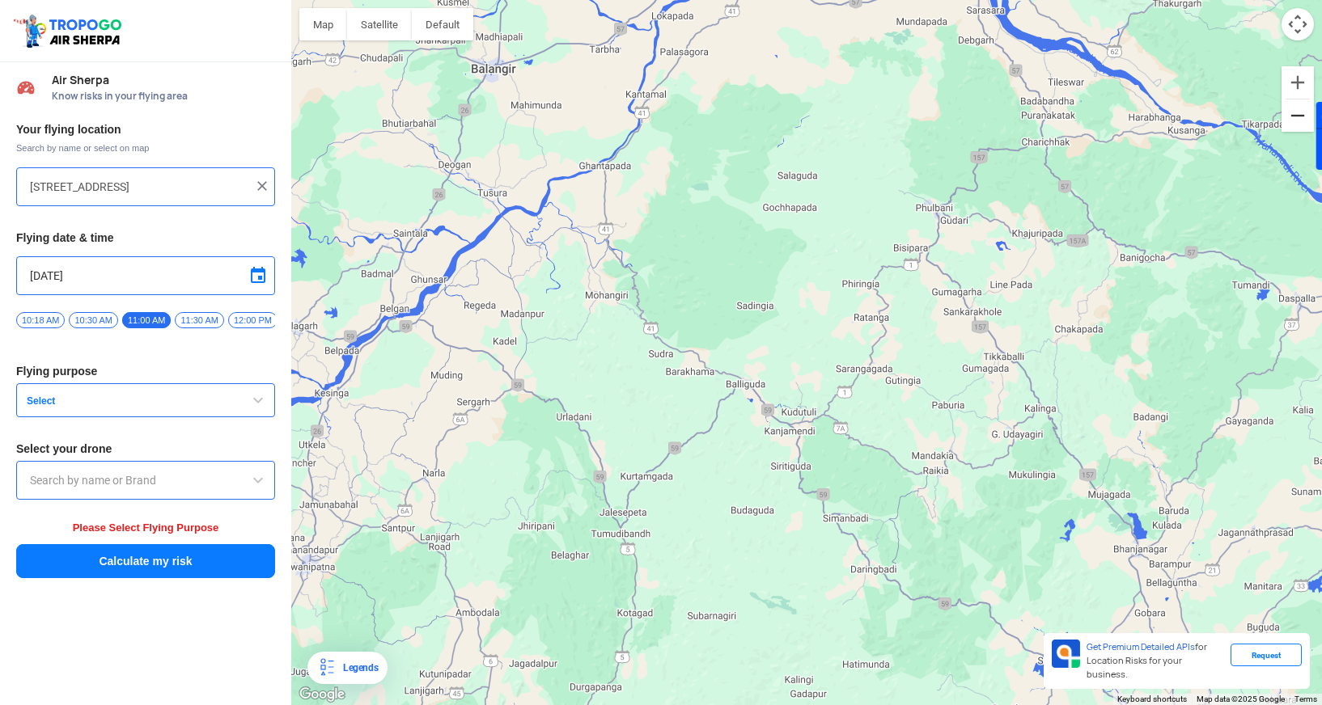
click at [1294, 130] on button "Zoom out" at bounding box center [1297, 115] width 32 height 32
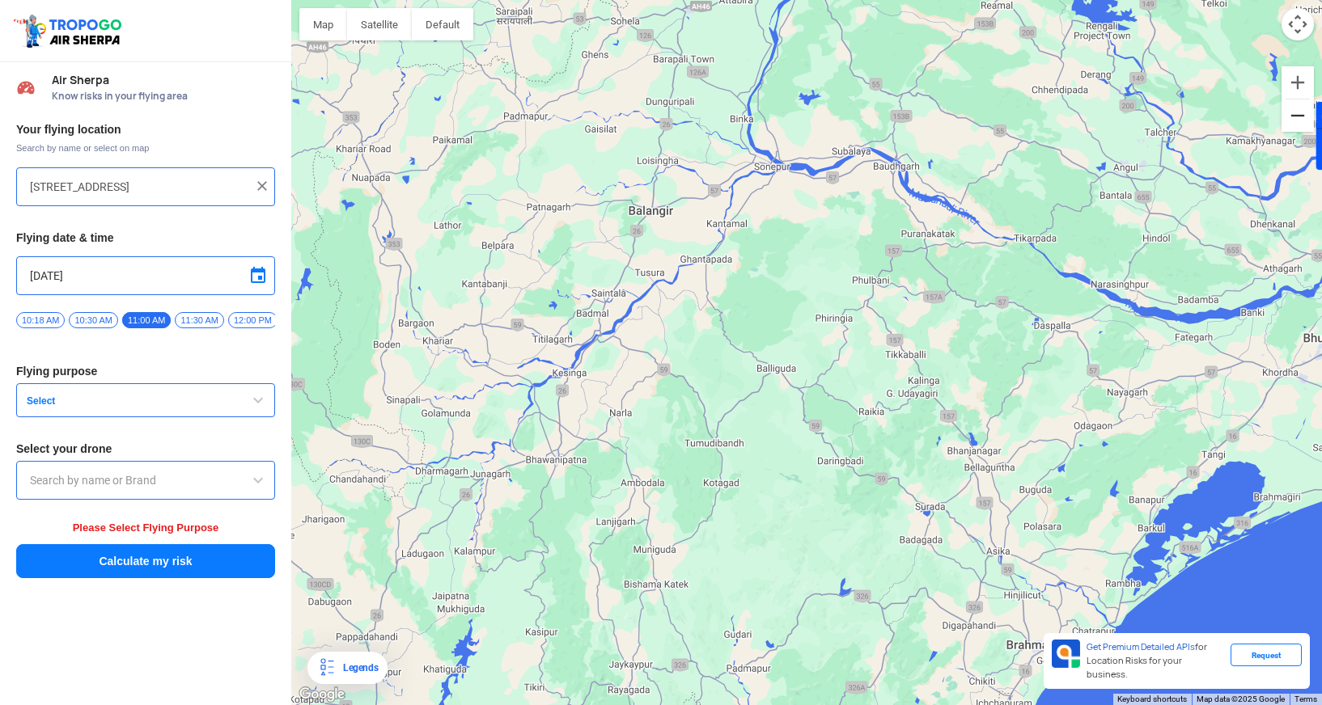
click at [1294, 130] on button "Zoom out" at bounding box center [1297, 115] width 32 height 32
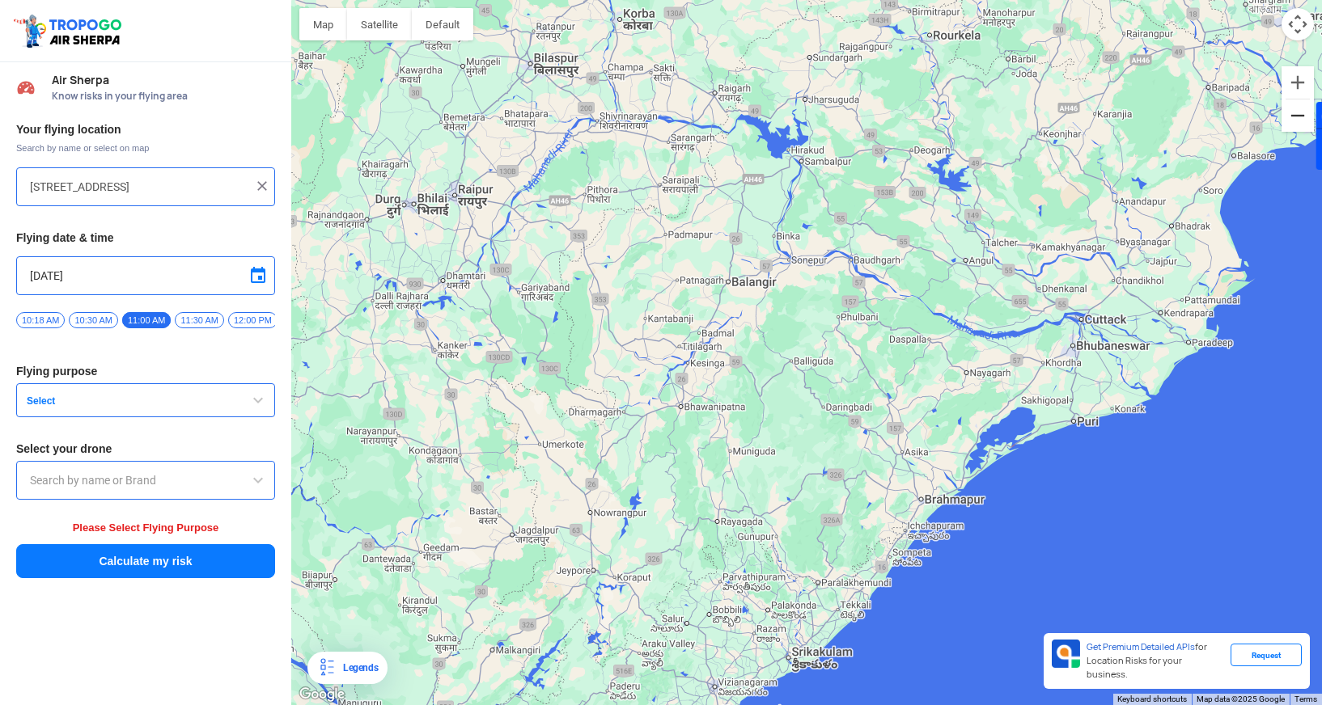
click at [1294, 130] on button "Zoom out" at bounding box center [1297, 115] width 32 height 32
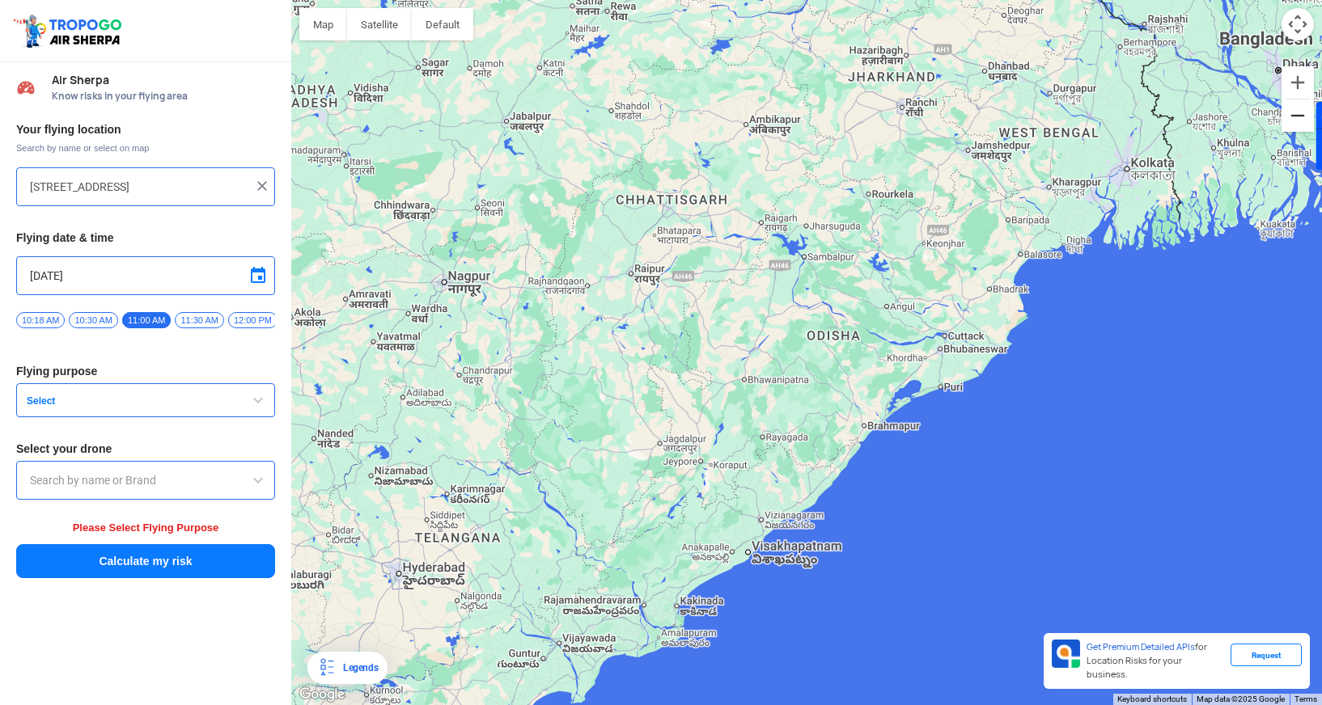
click at [1294, 130] on button "Zoom out" at bounding box center [1297, 115] width 32 height 32
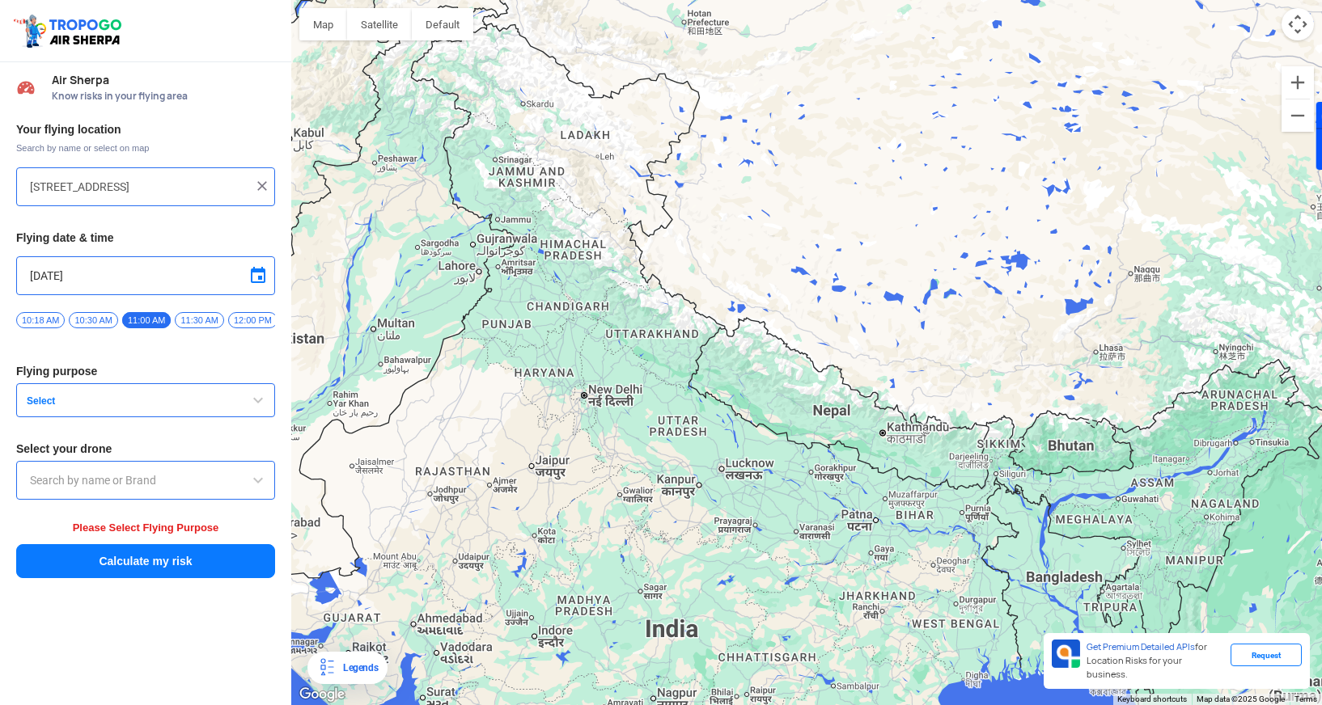
drag, startPoint x: 734, startPoint y: 270, endPoint x: 644, endPoint y: 700, distance: 438.9
click at [644, 700] on div at bounding box center [806, 352] width 1030 height 705
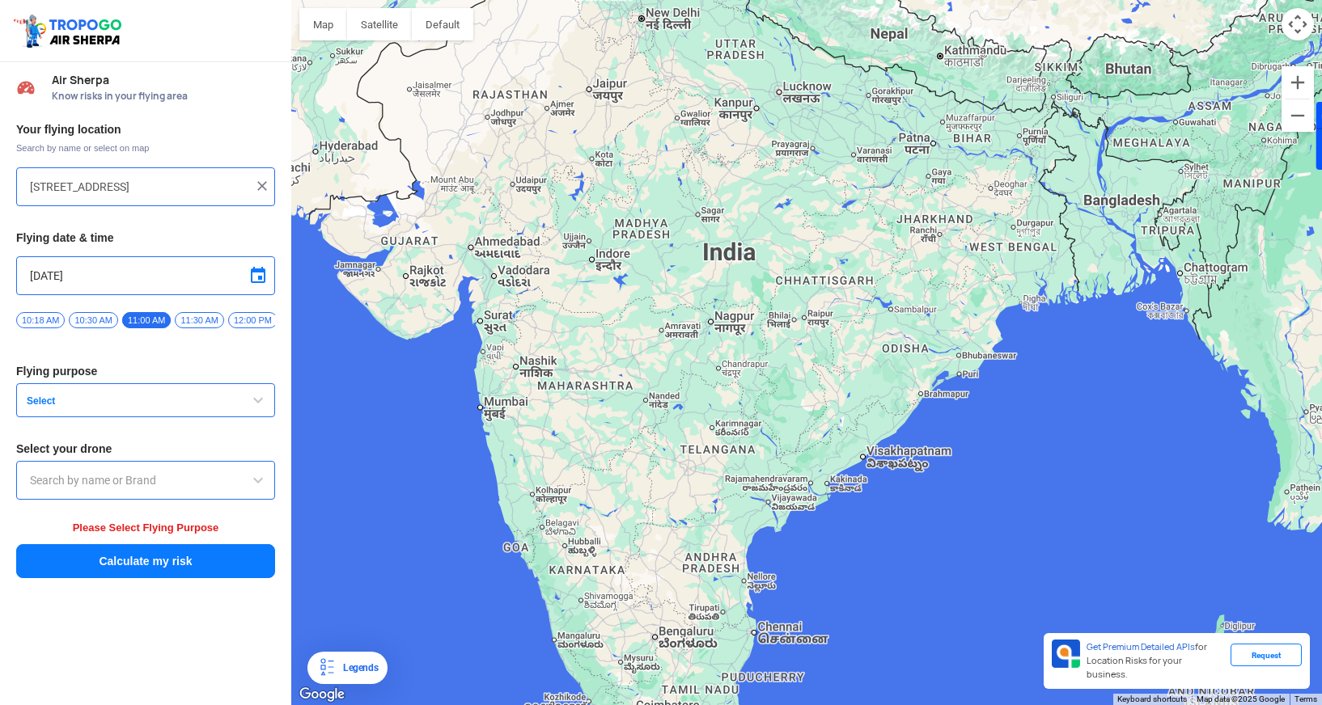
drag, startPoint x: 643, startPoint y: 593, endPoint x: 992, endPoint y: 215, distance: 514.0
click at [992, 215] on div at bounding box center [806, 352] width 1030 height 705
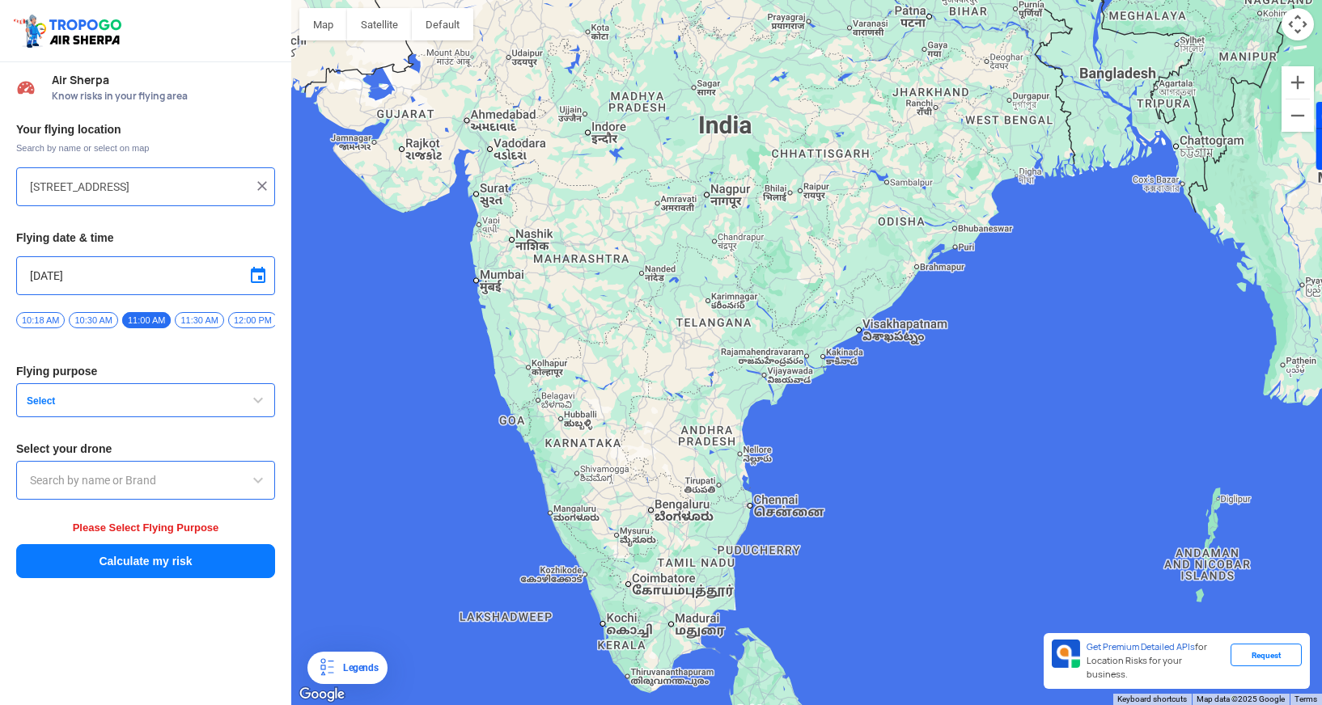
drag, startPoint x: 921, startPoint y: 349, endPoint x: 920, endPoint y: 220, distance: 128.6
click at [920, 220] on div at bounding box center [806, 352] width 1030 height 705
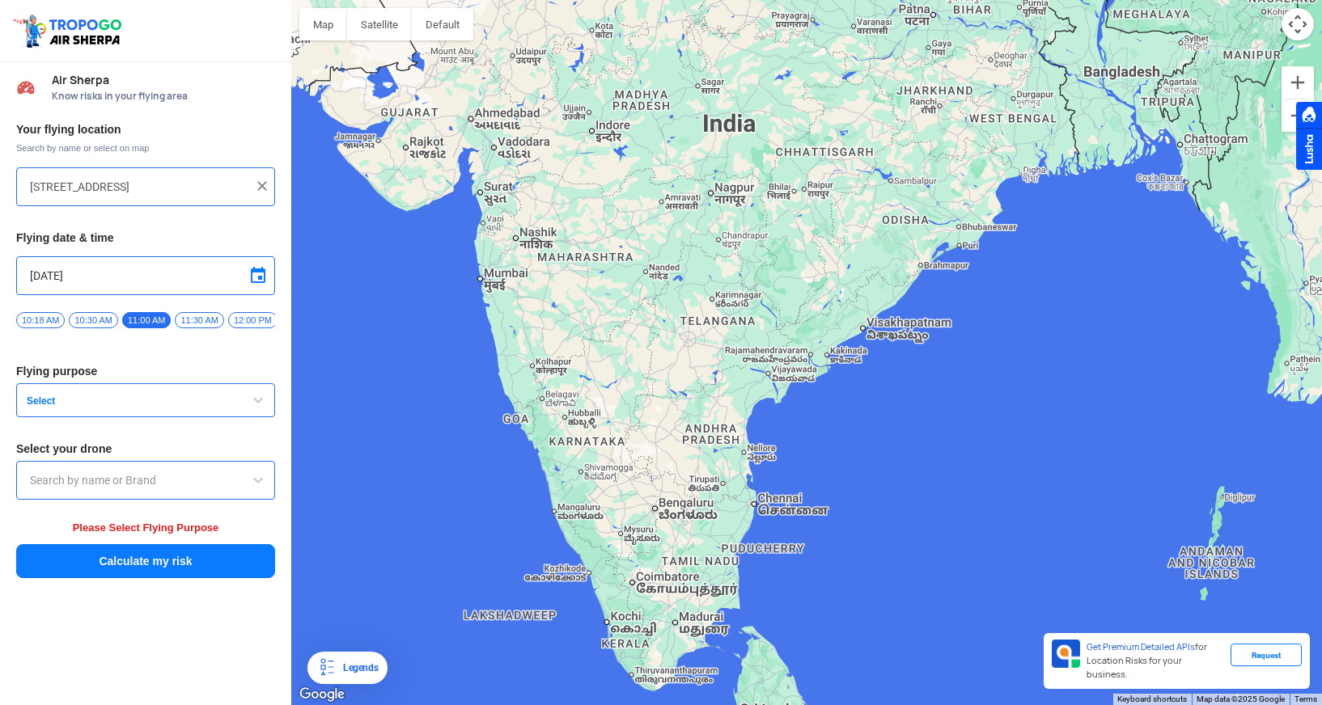
click at [1296, 102] on div at bounding box center [1309, 136] width 26 height 68
click at [1301, 102] on div at bounding box center [1309, 136] width 26 height 68
click at [1199, 290] on div at bounding box center [806, 352] width 1030 height 705
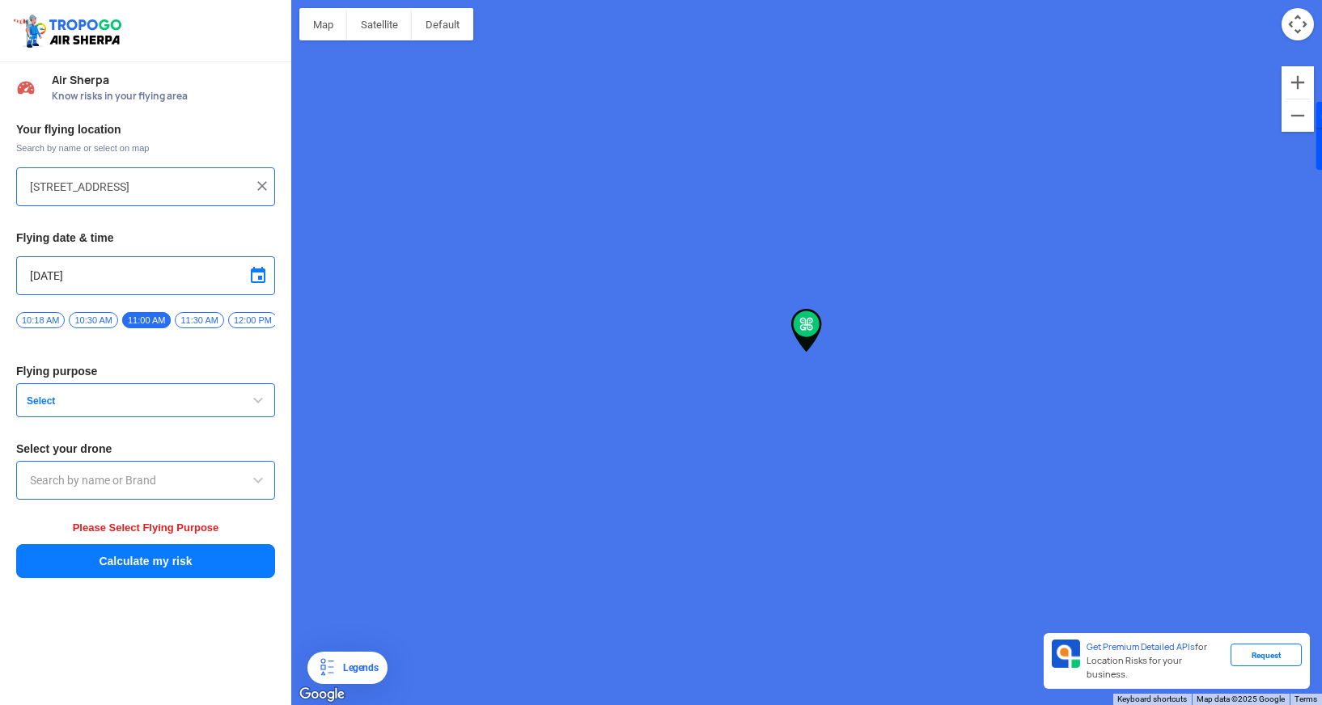
type input "Unnamed Road"
click at [1292, 121] on button "Zoom out" at bounding box center [1297, 115] width 32 height 32
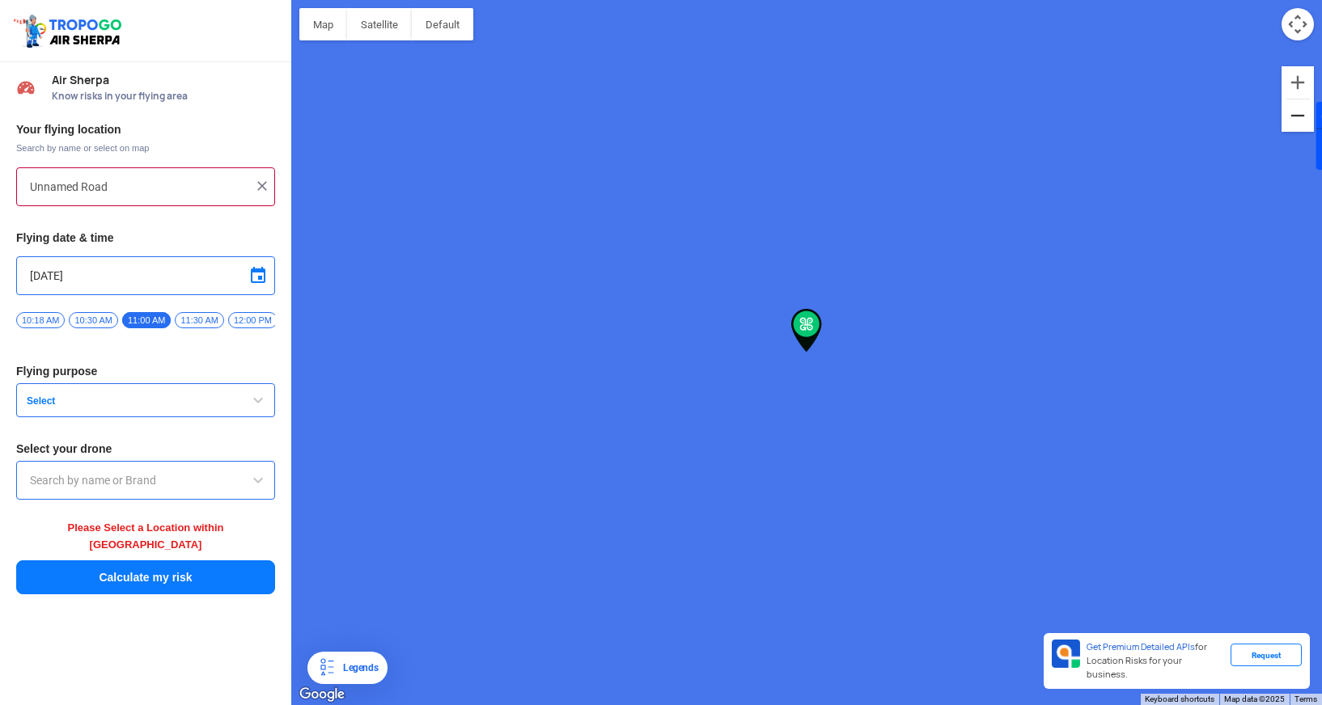
click at [1292, 121] on button "Zoom out" at bounding box center [1297, 115] width 32 height 32
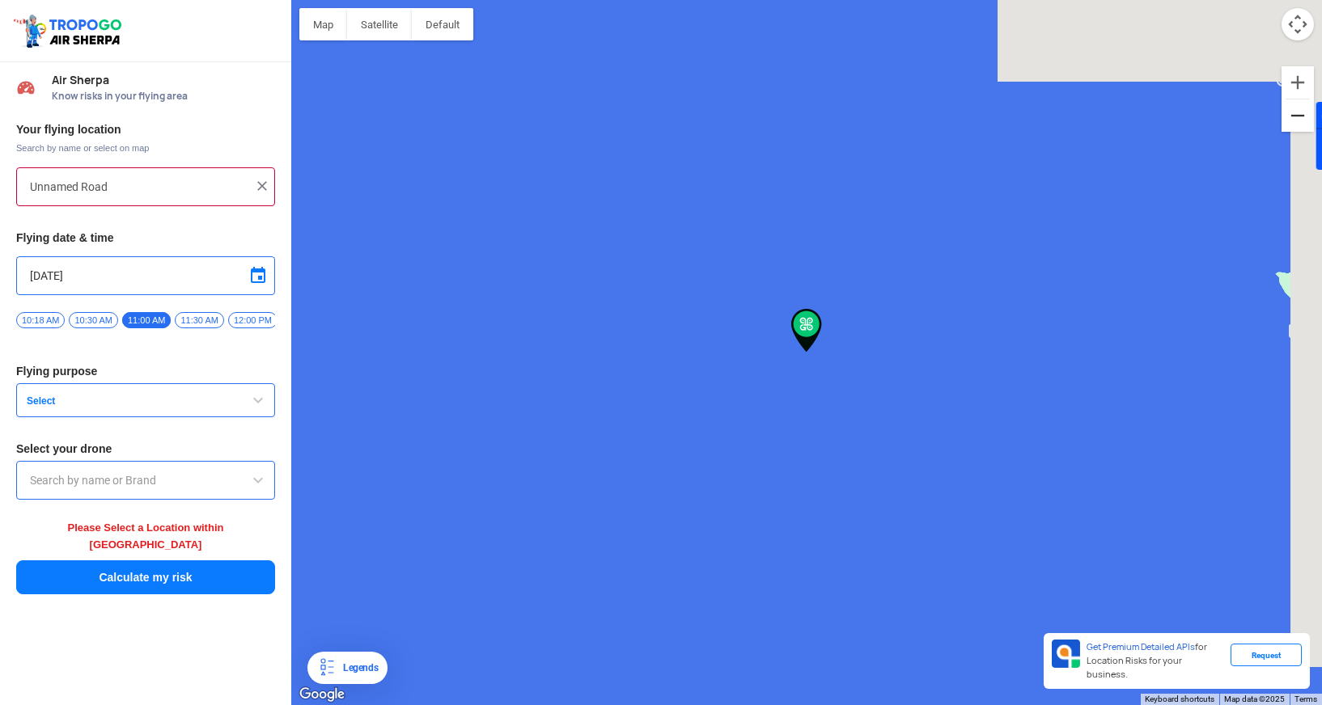
click at [1292, 121] on button "Zoom out" at bounding box center [1297, 115] width 32 height 32
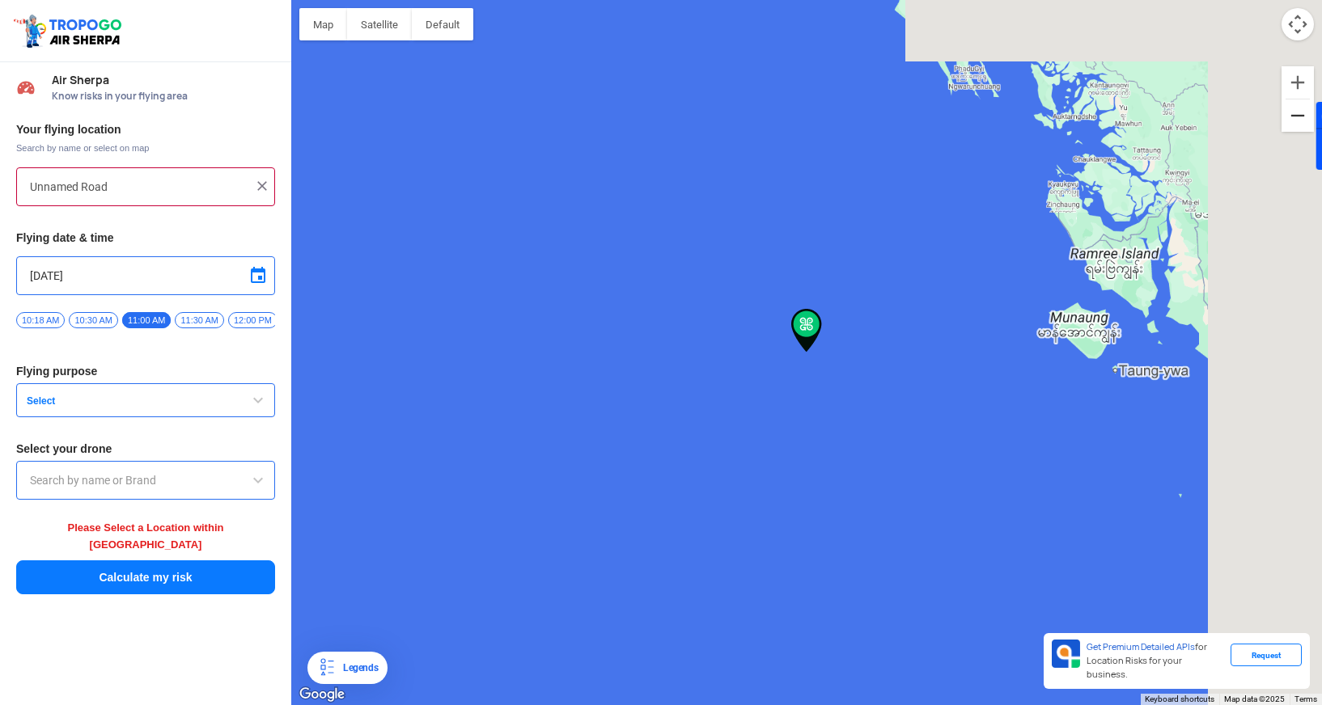
click at [1292, 121] on button "Zoom out" at bounding box center [1297, 115] width 32 height 32
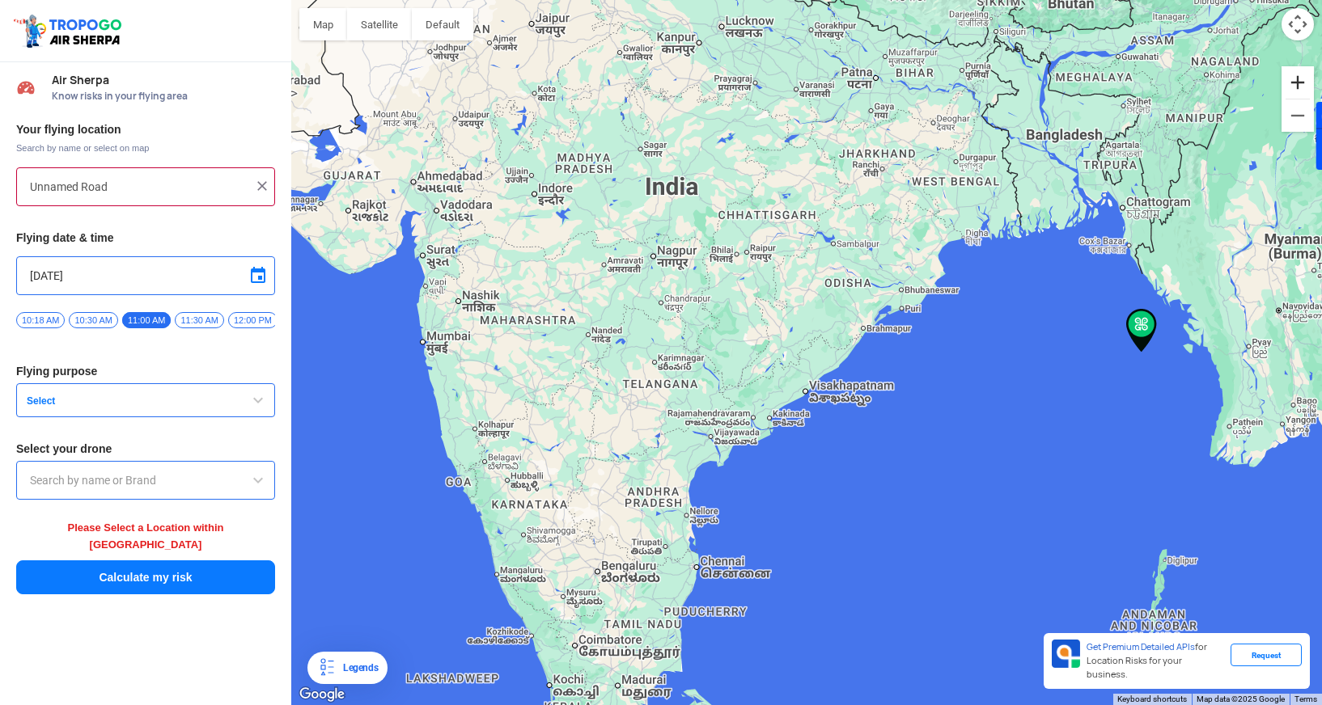
click at [1297, 84] on button "Zoom in" at bounding box center [1297, 82] width 32 height 32
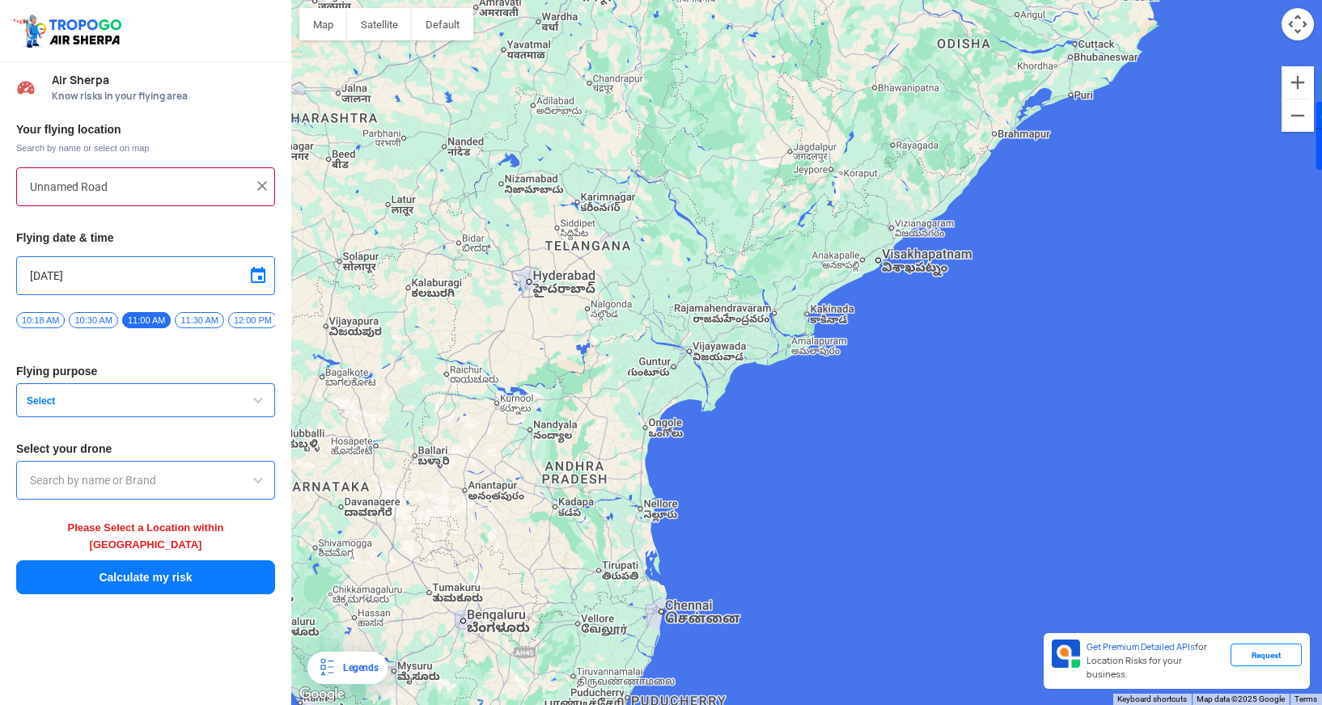
drag, startPoint x: 974, startPoint y: 433, endPoint x: 1047, endPoint y: 263, distance: 185.1
click at [1047, 263] on div at bounding box center [806, 352] width 1030 height 705
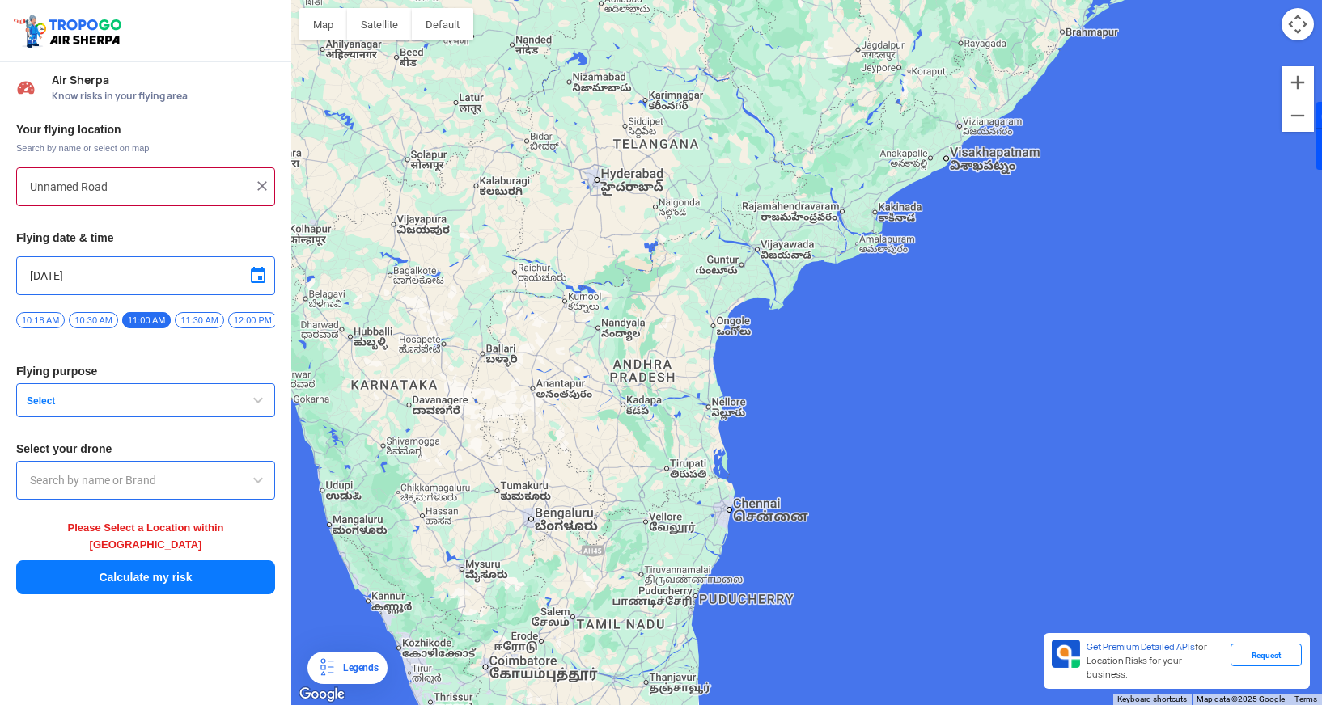
drag, startPoint x: 860, startPoint y: 476, endPoint x: 926, endPoint y: 374, distance: 122.3
click at [926, 373] on div at bounding box center [806, 352] width 1030 height 705
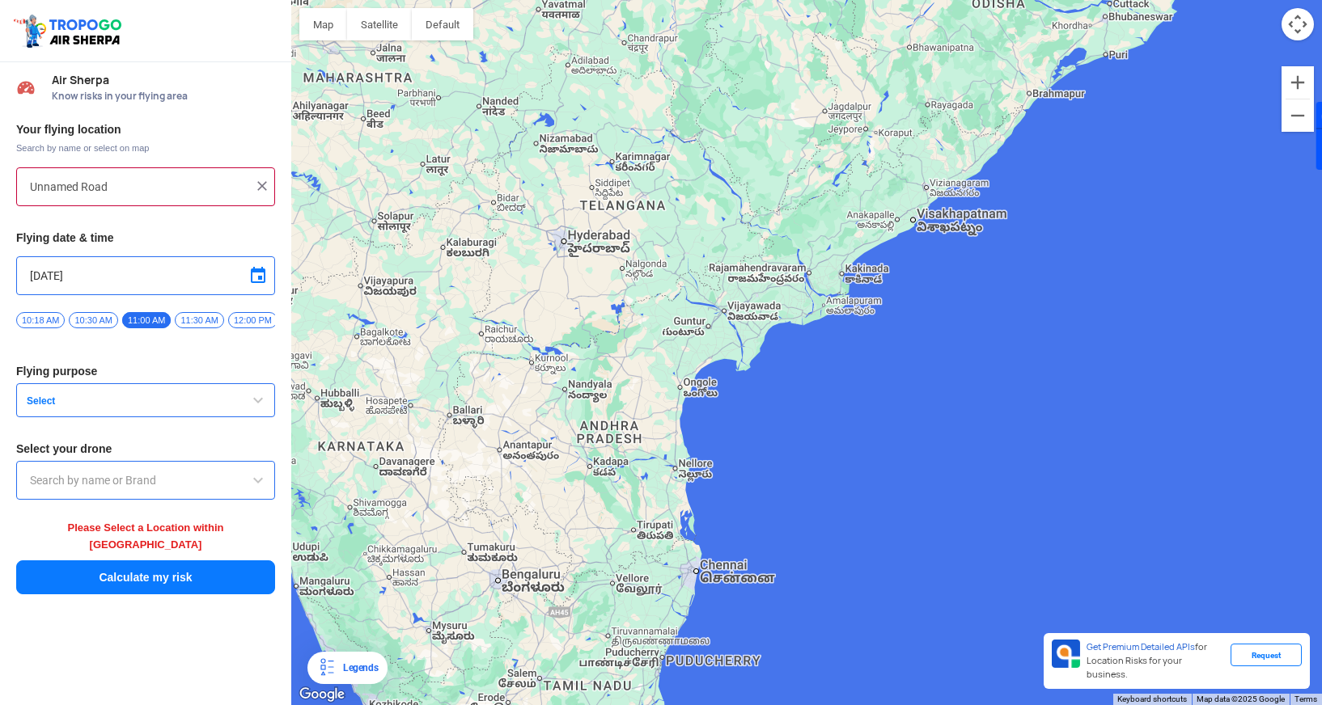
drag, startPoint x: 942, startPoint y: 387, endPoint x: 907, endPoint y: 450, distance: 72.0
click at [907, 450] on div at bounding box center [806, 352] width 1030 height 705
click at [1299, 89] on button "Zoom in" at bounding box center [1297, 82] width 32 height 32
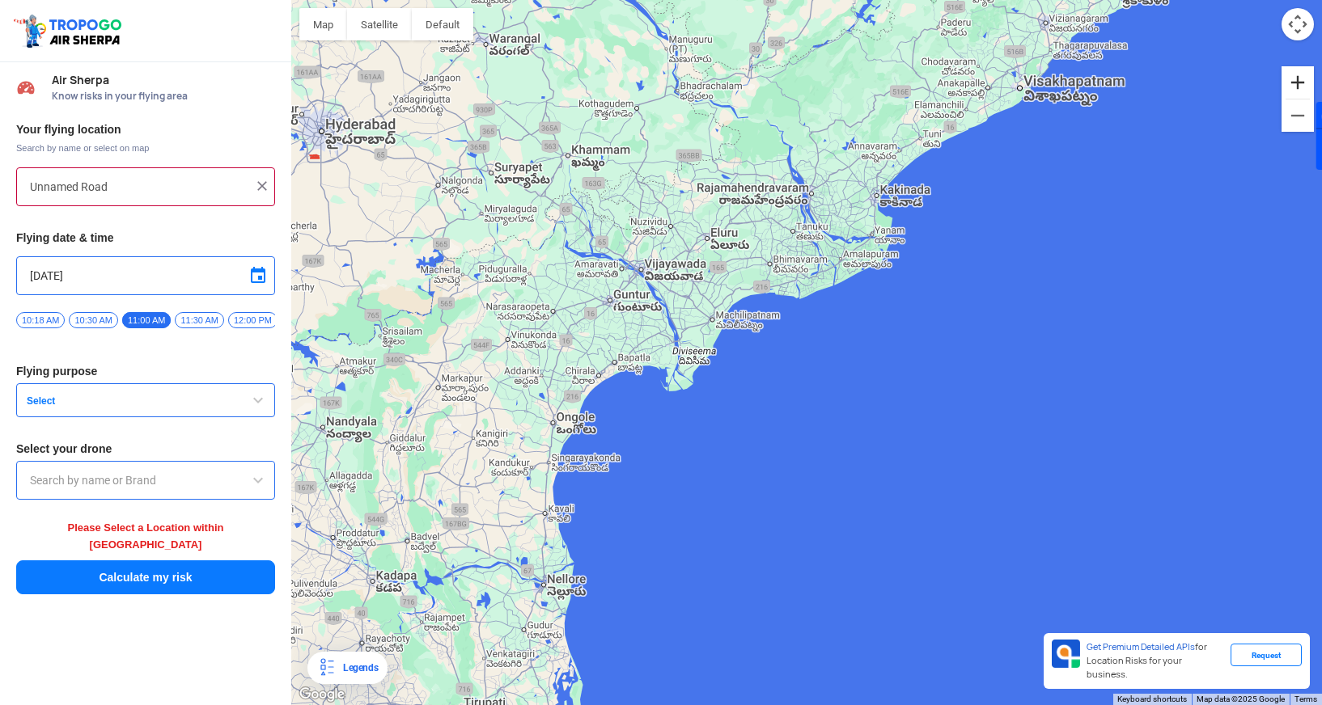
click at [1299, 89] on button "Zoom in" at bounding box center [1297, 82] width 32 height 32
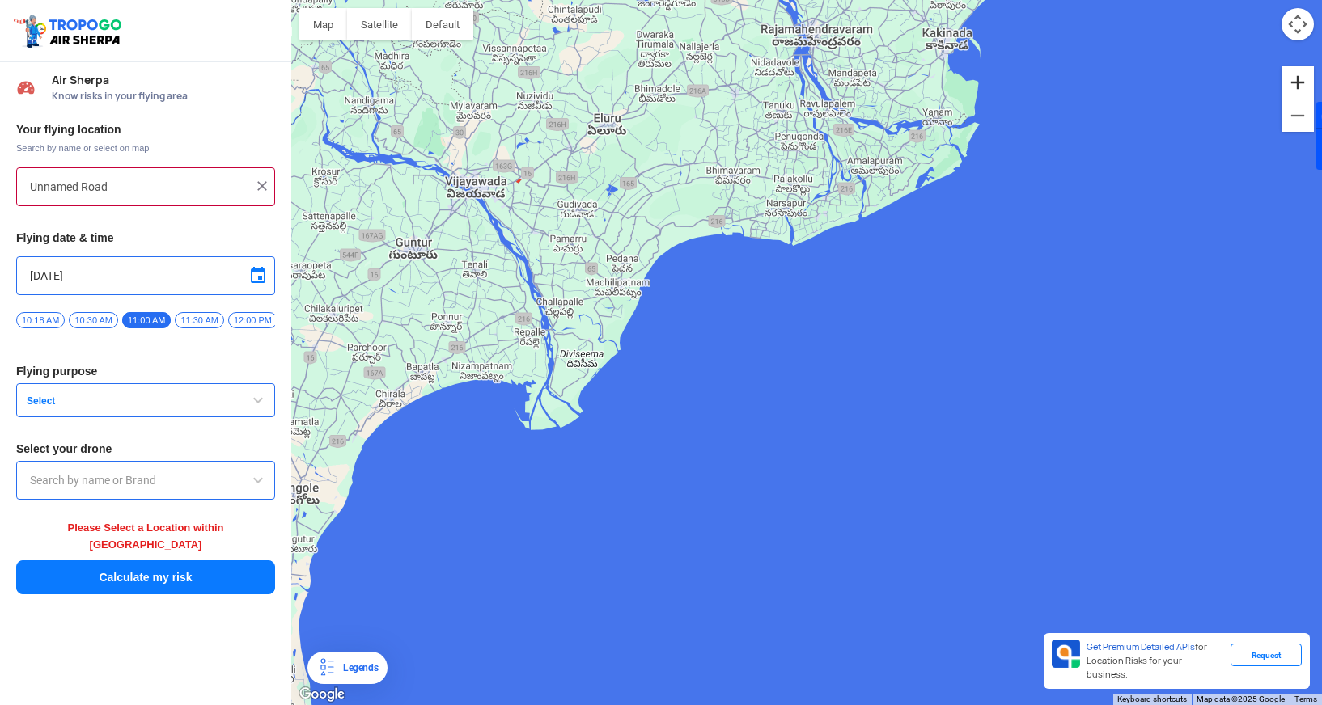
click at [1294, 85] on button "Zoom in" at bounding box center [1297, 82] width 32 height 32
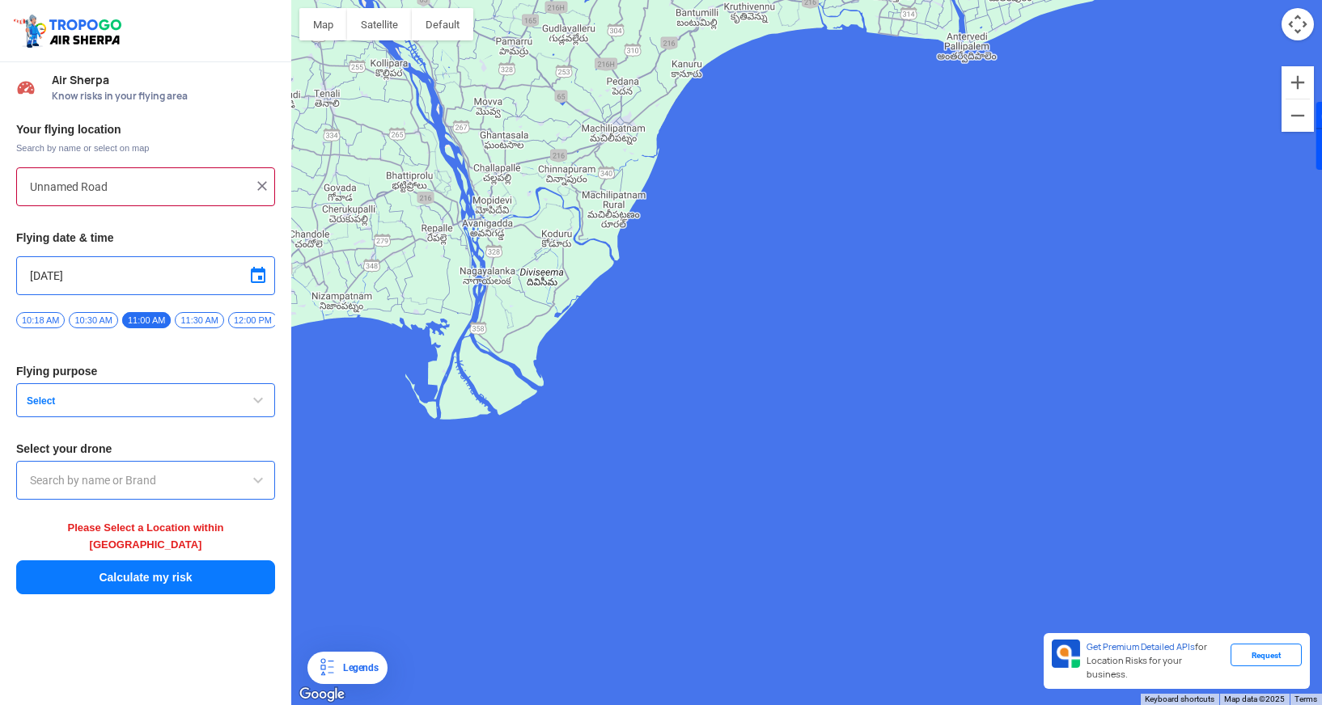
drag, startPoint x: 597, startPoint y: 505, endPoint x: 783, endPoint y: 417, distance: 205.9
click at [783, 417] on div at bounding box center [806, 352] width 1030 height 705
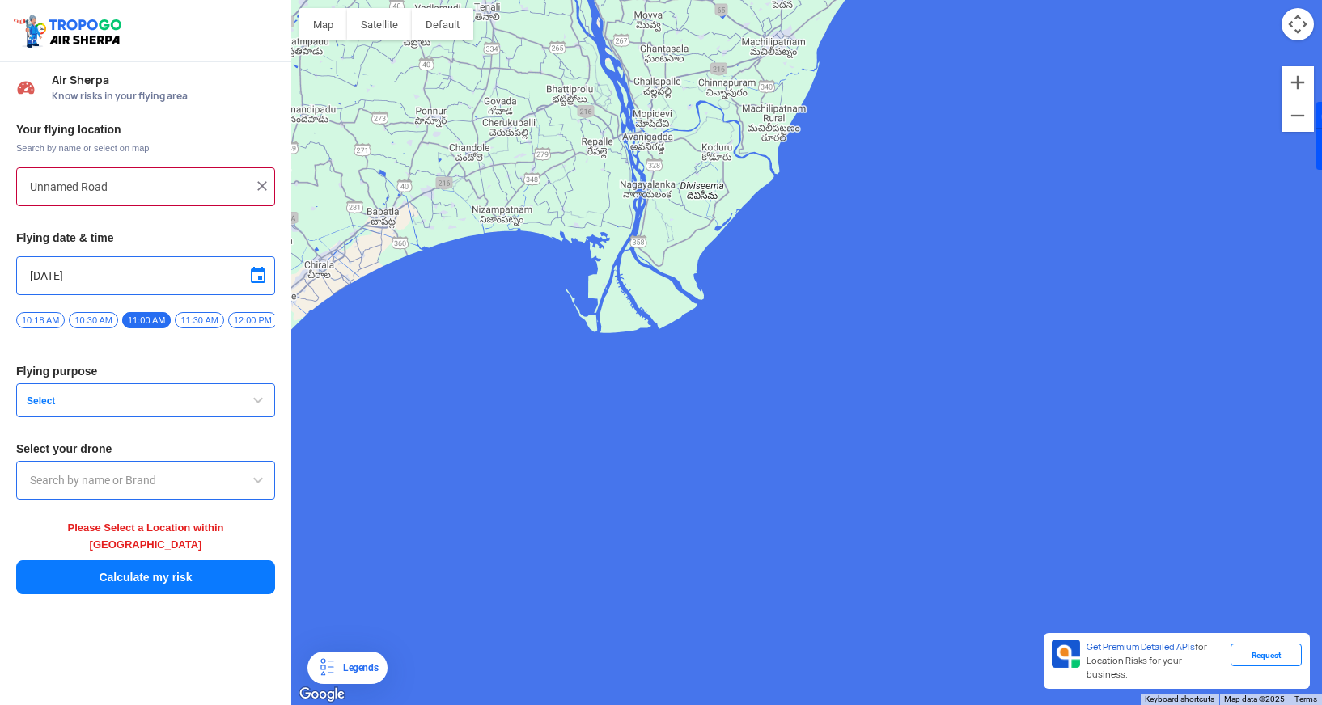
drag, startPoint x: 690, startPoint y: 448, endPoint x: 854, endPoint y: 361, distance: 186.0
click at [854, 361] on div at bounding box center [806, 352] width 1030 height 705
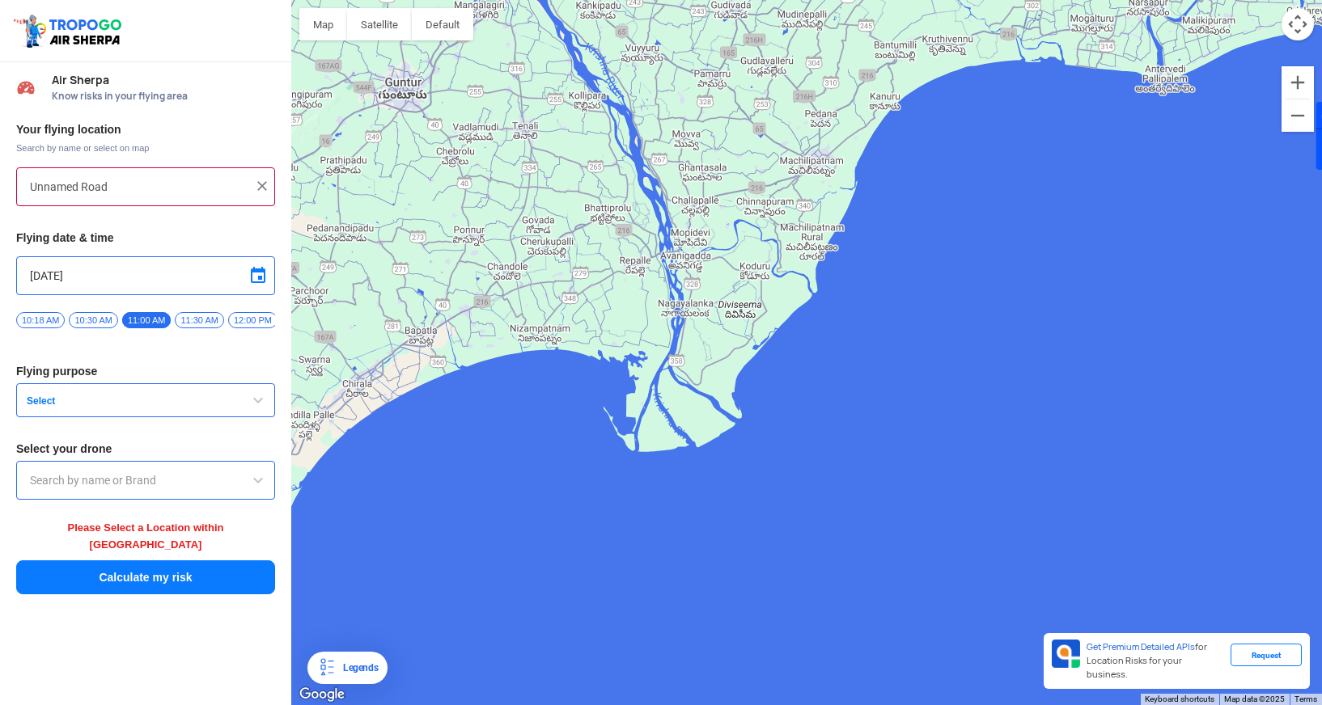
drag, startPoint x: 1068, startPoint y: 251, endPoint x: 1102, endPoint y: 371, distance: 125.4
click at [1102, 371] on div at bounding box center [806, 352] width 1030 height 705
